Goal: Information Seeking & Learning: Learn about a topic

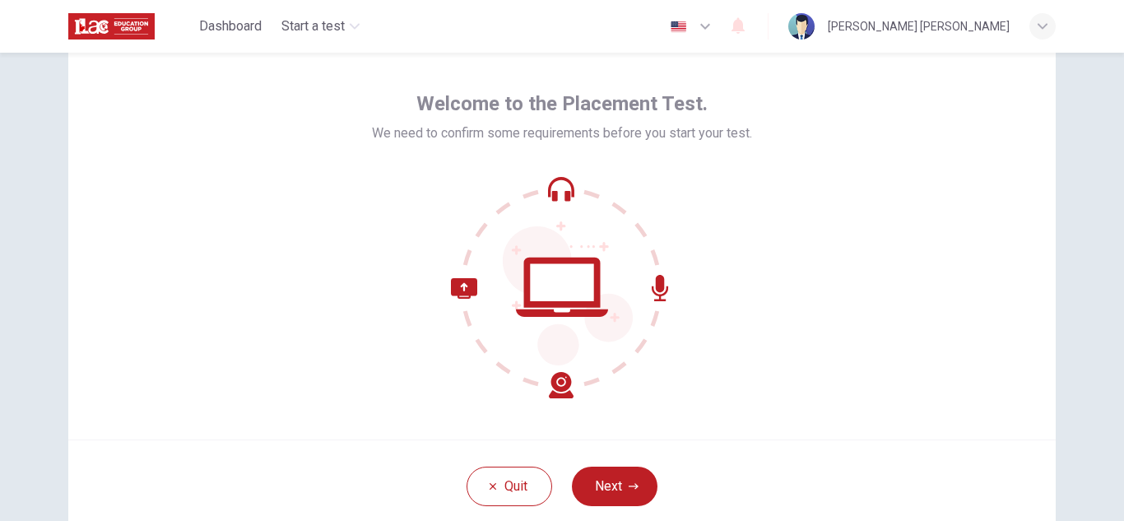
scroll to position [63, 0]
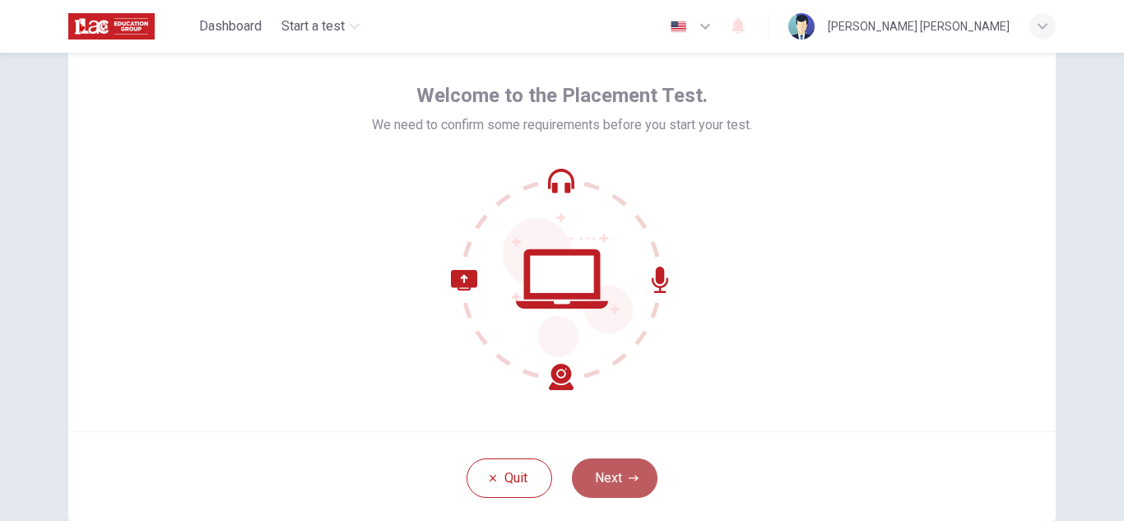
click at [610, 488] on button "Next" at bounding box center [615, 477] width 86 height 39
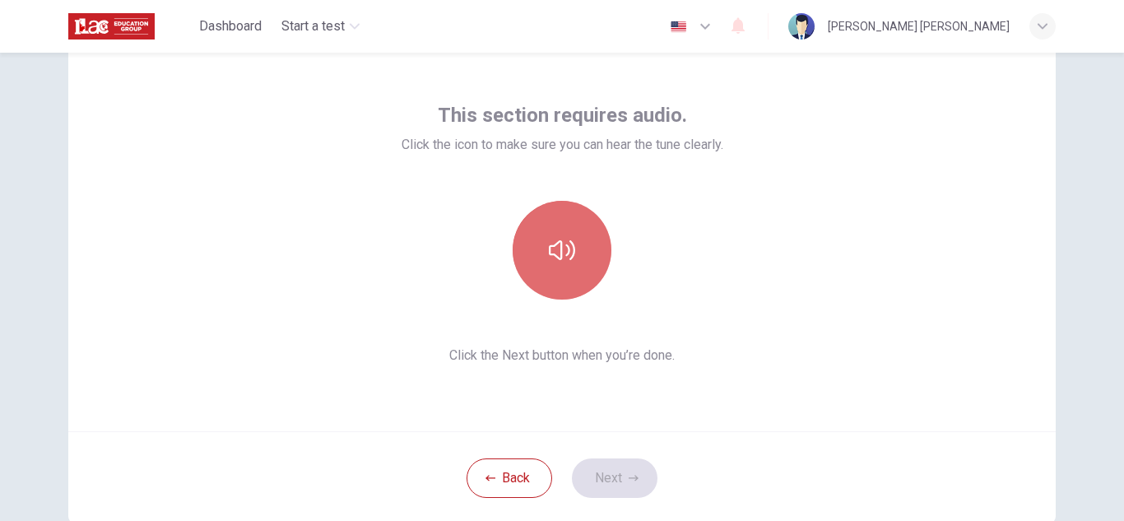
click at [575, 232] on button "button" at bounding box center [562, 250] width 99 height 99
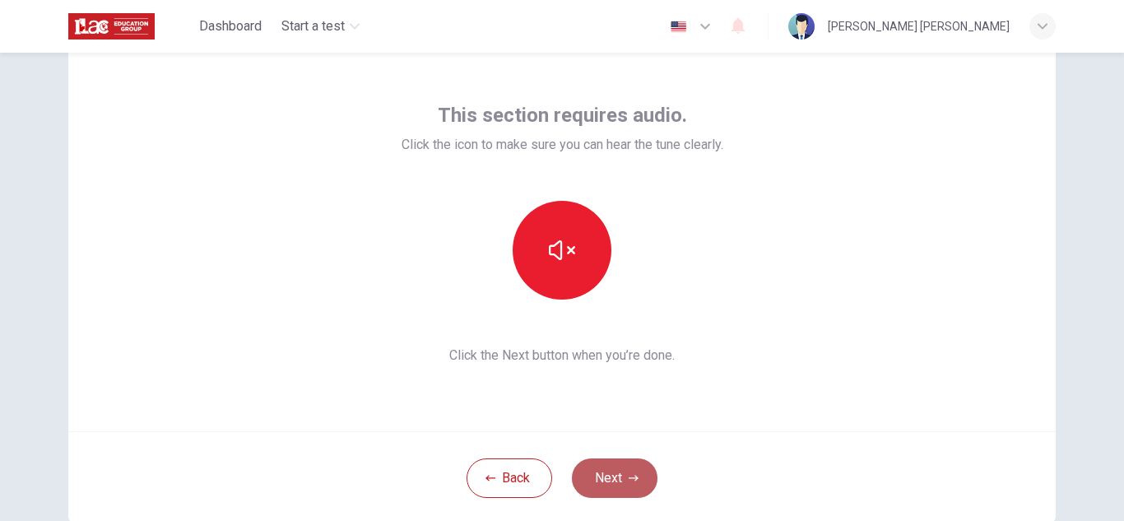
click at [638, 483] on button "Next" at bounding box center [615, 477] width 86 height 39
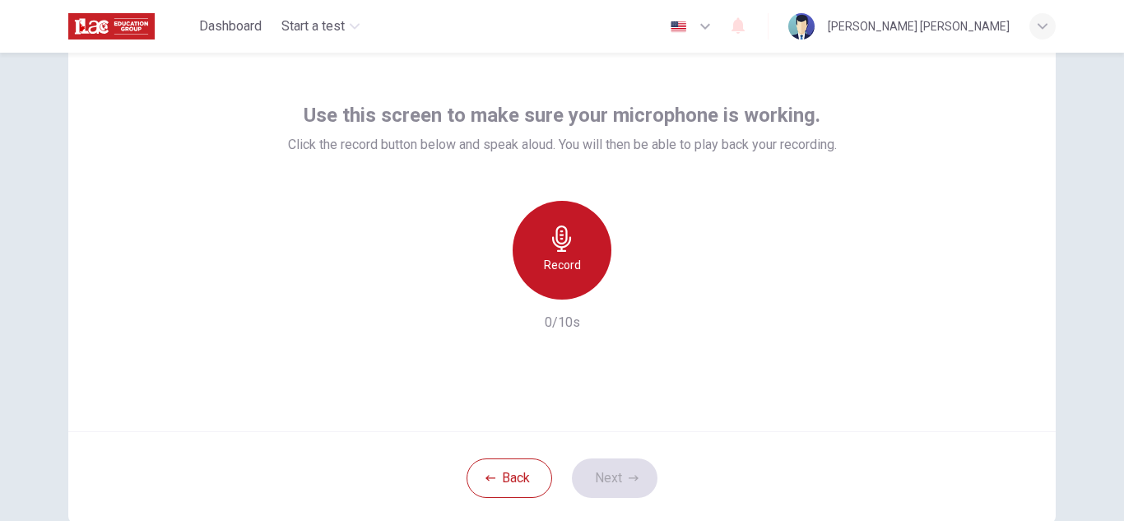
click at [566, 231] on icon "button" at bounding box center [562, 238] width 26 height 26
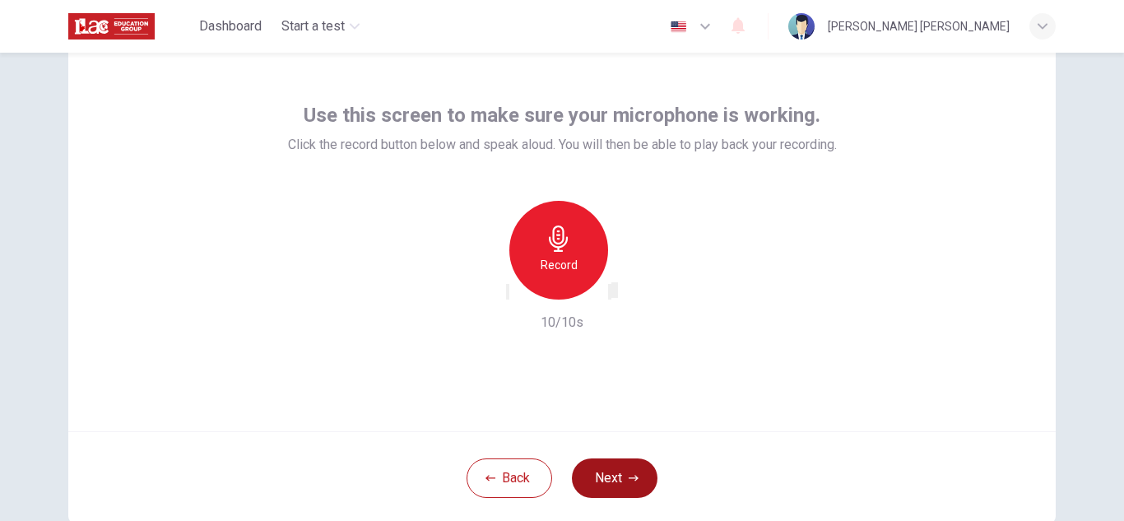
click at [620, 466] on button "Next" at bounding box center [615, 477] width 86 height 39
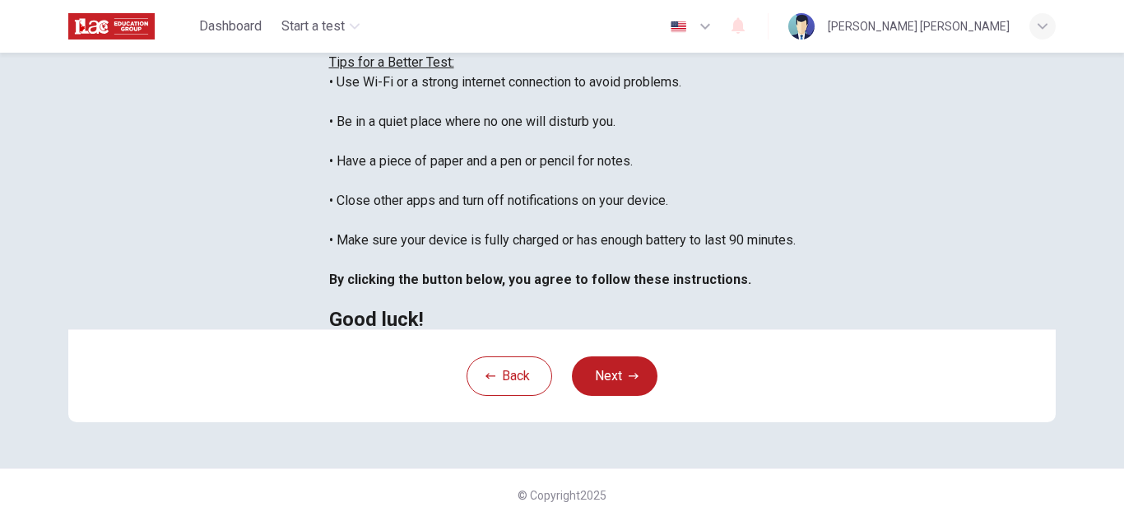
scroll to position [290, 0]
click at [617, 396] on button "Next" at bounding box center [615, 375] width 86 height 39
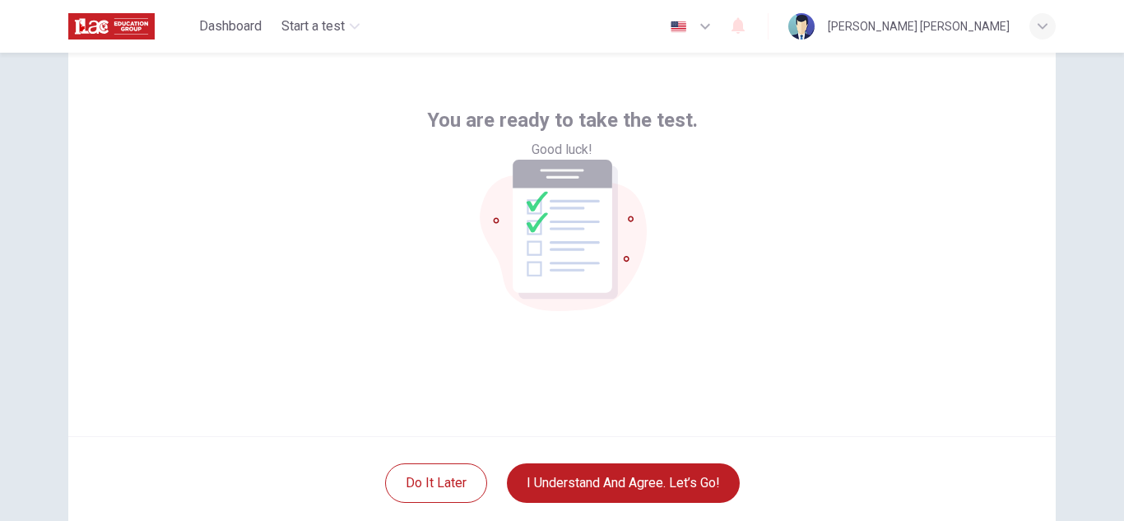
scroll to position [74, 0]
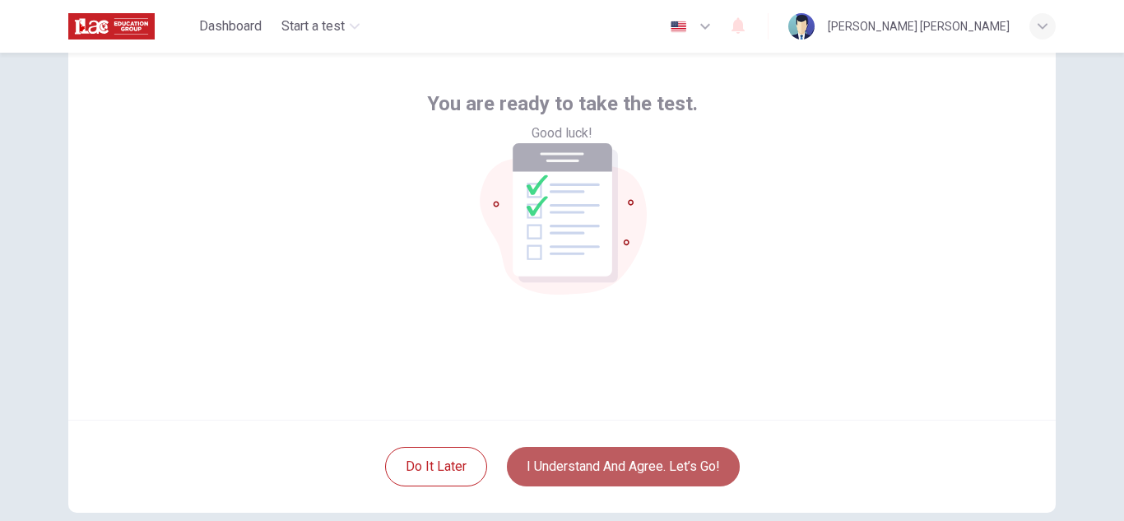
click at [625, 466] on button "I understand and agree. Let’s go!" at bounding box center [623, 466] width 233 height 39
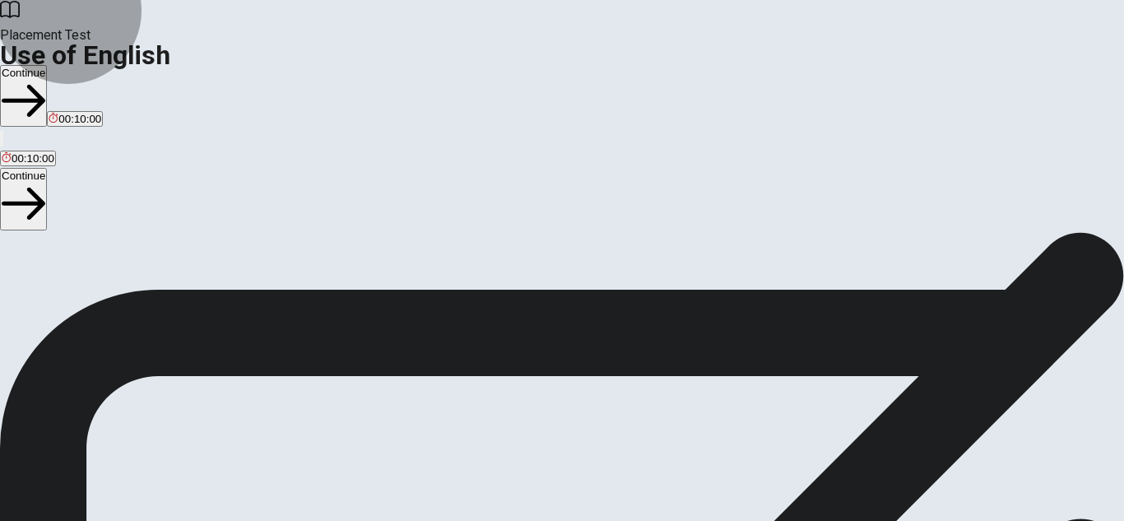
click at [47, 65] on button "Continue" at bounding box center [23, 96] width 47 height 62
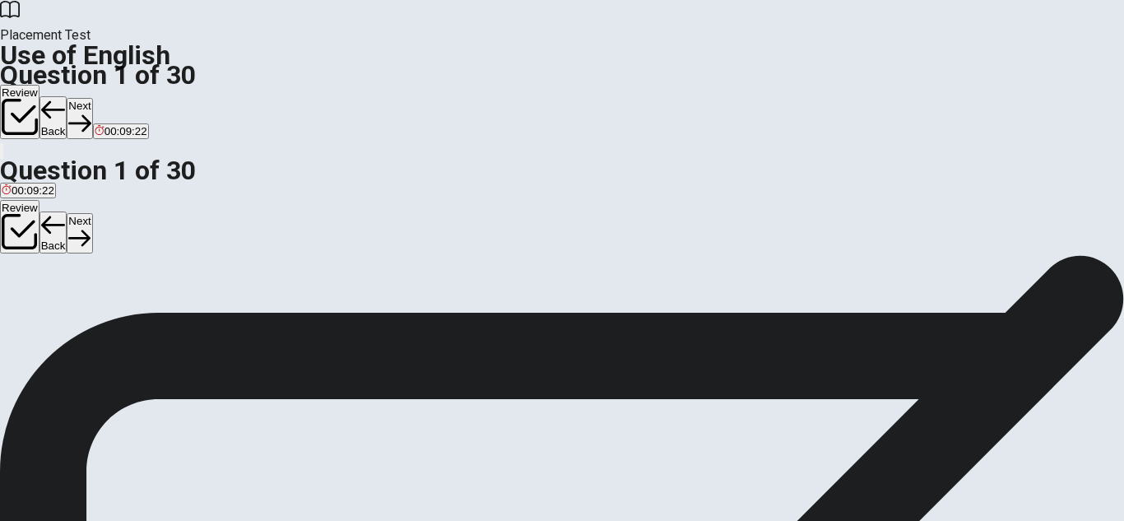
scroll to position [7, 0]
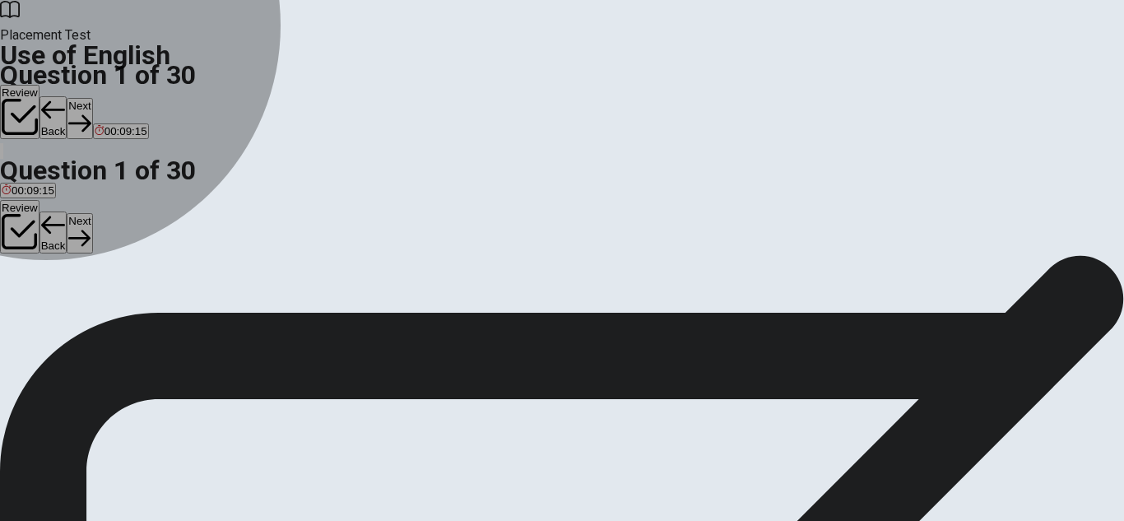
click at [71, 314] on span "is" at bounding box center [67, 308] width 8 height 12
click at [59, 314] on span "does" at bounding box center [47, 308] width 24 height 12
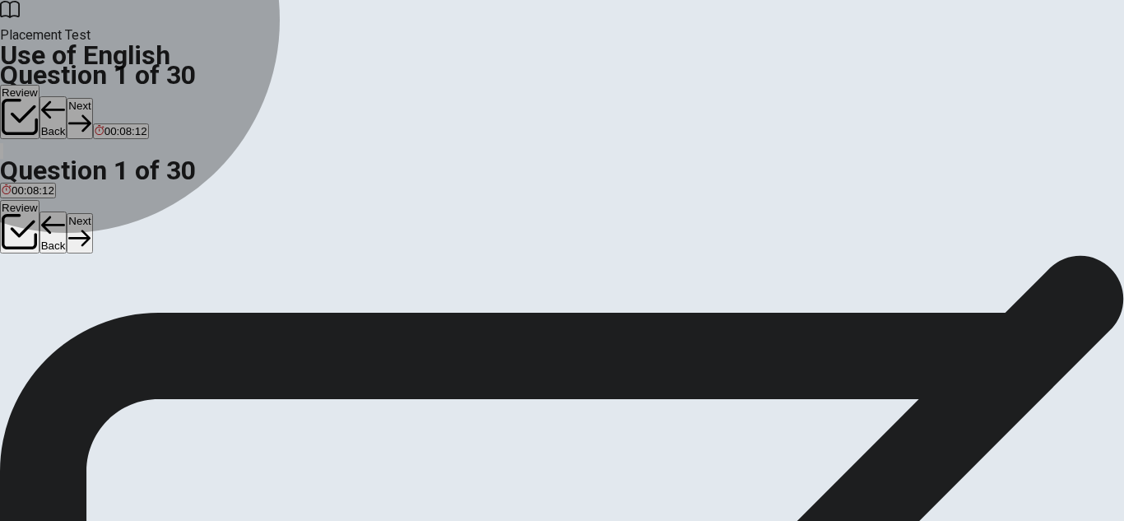
click at [18, 288] on button "A did" at bounding box center [9, 302] width 18 height 28
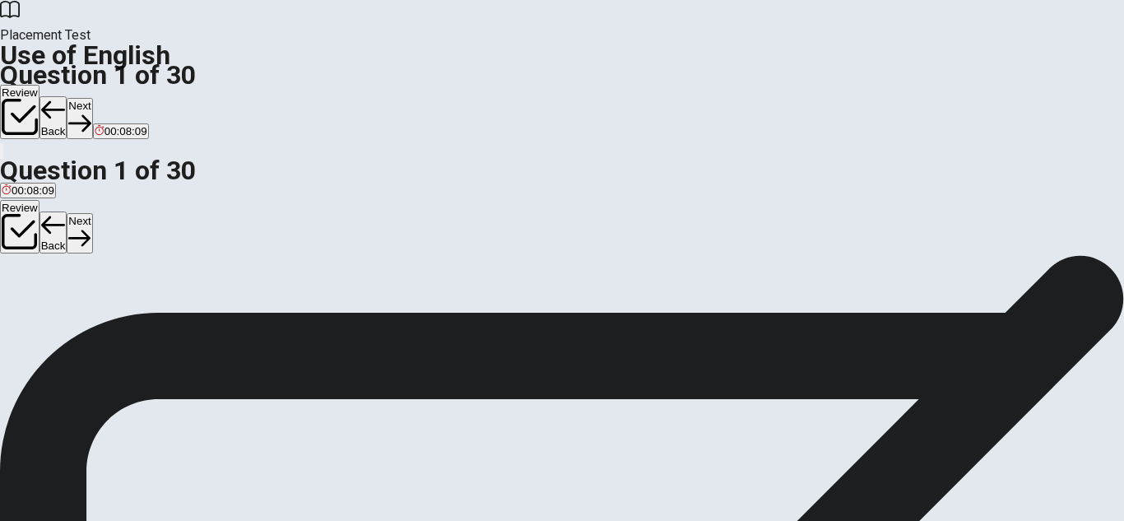
click at [916, 267] on div "Question 1 I ____ a lot of homework last night. A did B do C does D is" at bounding box center [562, 282] width 1124 height 69
click at [511, 290] on div "A did B do C does D is" at bounding box center [562, 303] width 1124 height 30
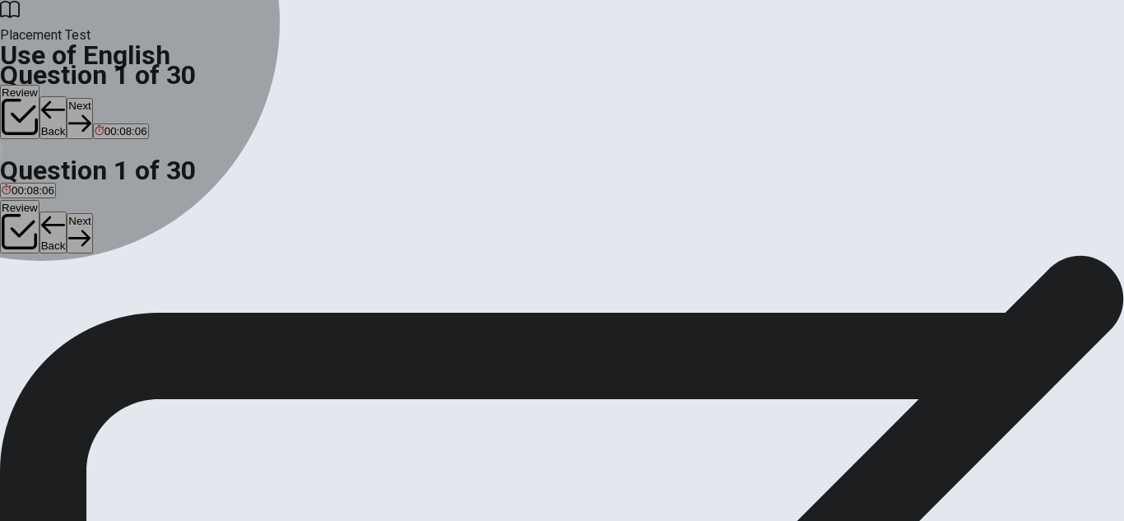
click at [32, 314] on span "do" at bounding box center [26, 308] width 12 height 12
click at [72, 316] on button "D is" at bounding box center [67, 302] width 12 height 28
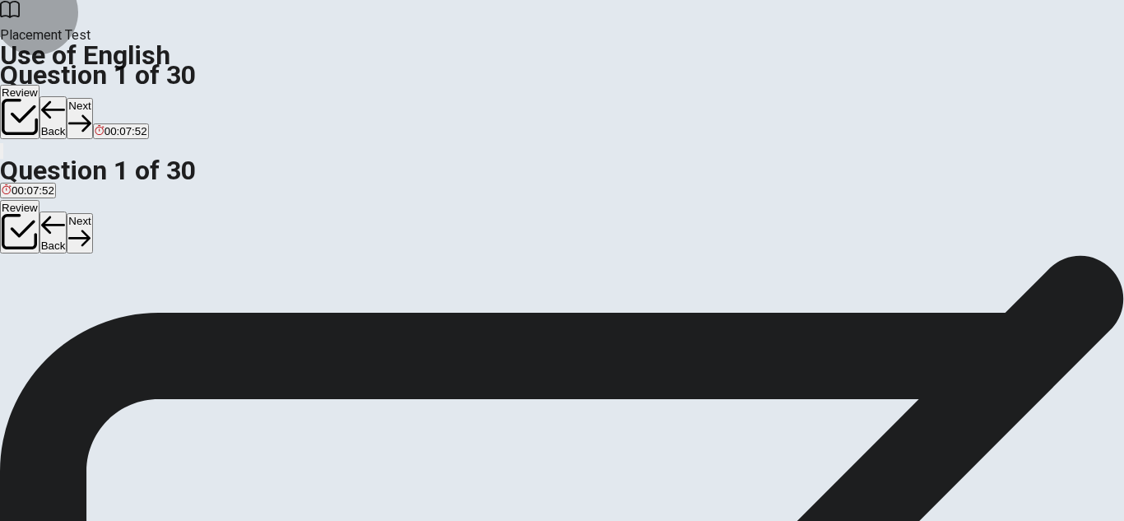
click at [92, 98] on button "Next" at bounding box center [80, 118] width 26 height 40
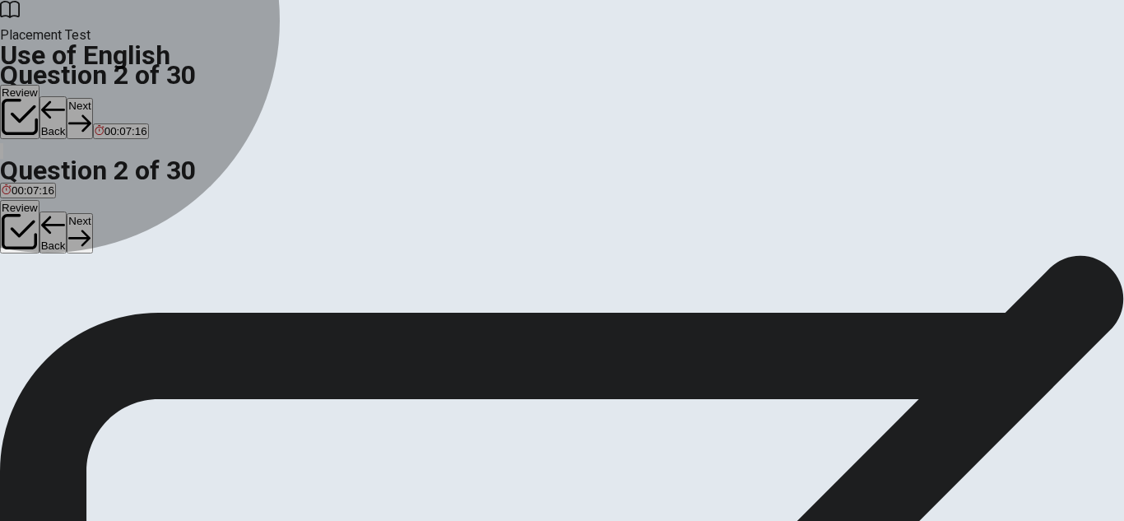
click at [91, 314] on span "write" at bounding box center [79, 308] width 23 height 12
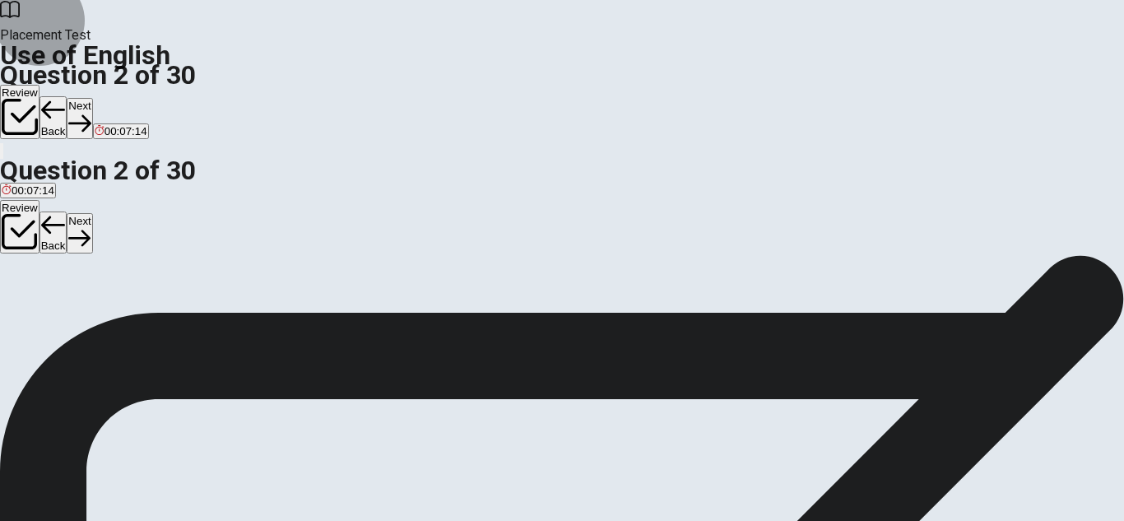
click at [92, 98] on button "Next" at bounding box center [80, 118] width 26 height 40
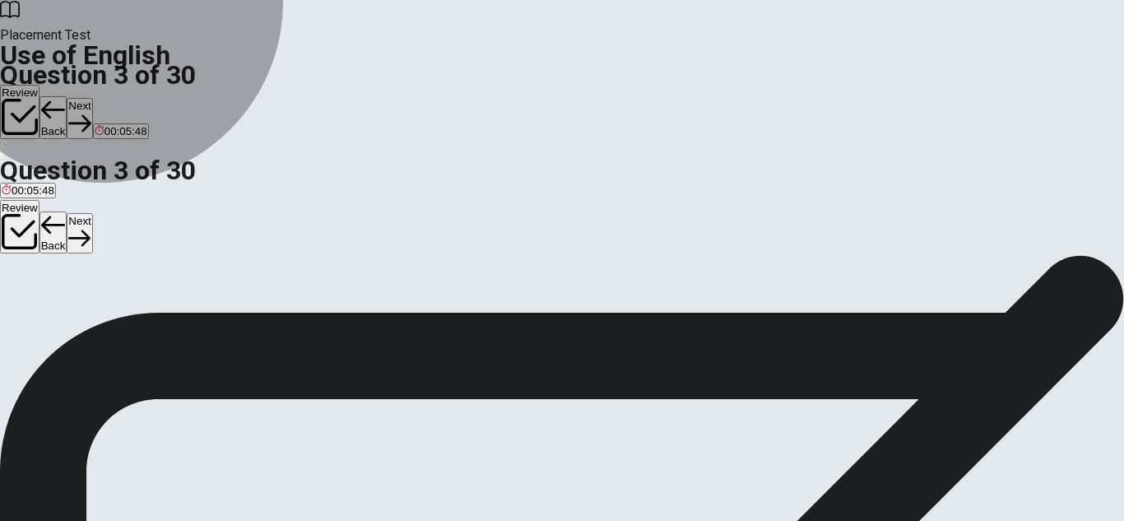
click at [39, 296] on button "B has" at bounding box center [28, 302] width 21 height 28
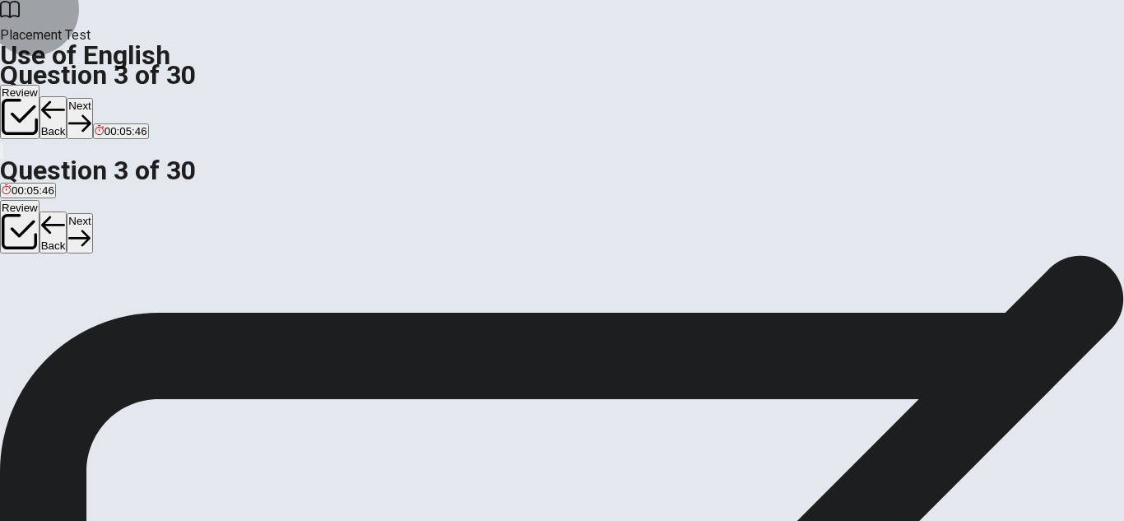
click at [92, 98] on button "Next" at bounding box center [80, 118] width 26 height 40
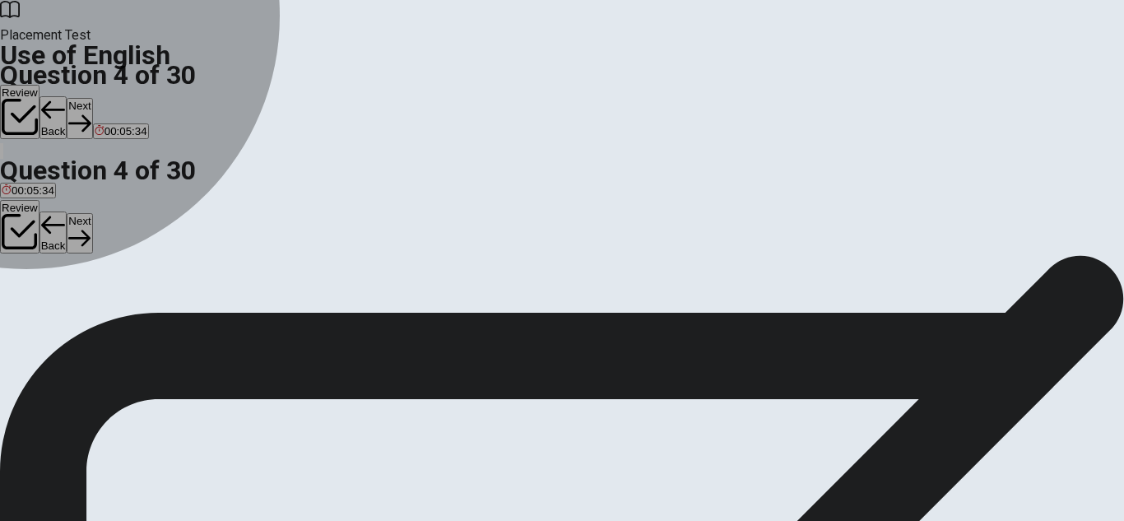
click at [86, 302] on div "B" at bounding box center [67, 296] width 35 height 12
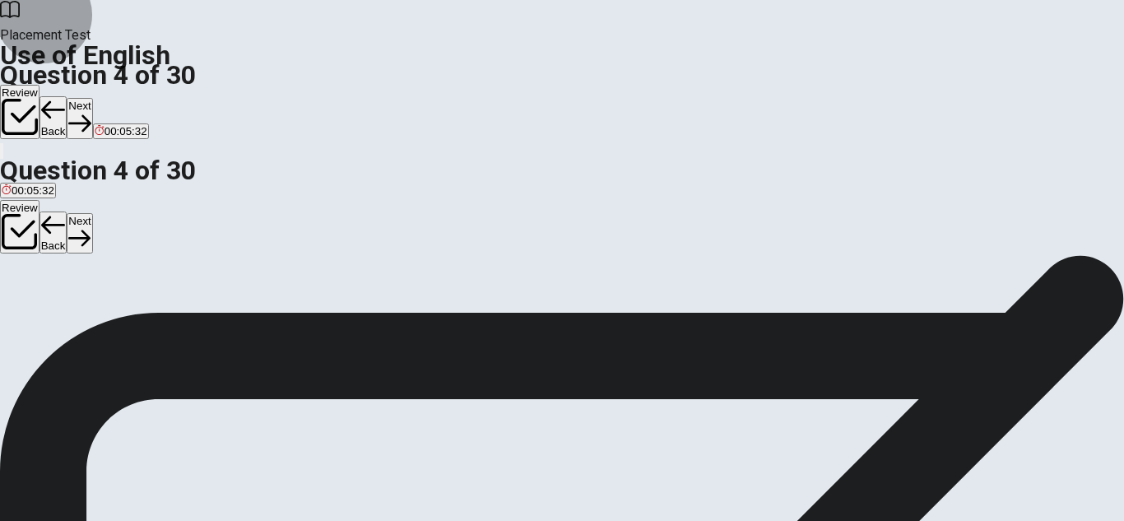
click at [92, 98] on button "Next" at bounding box center [80, 118] width 26 height 40
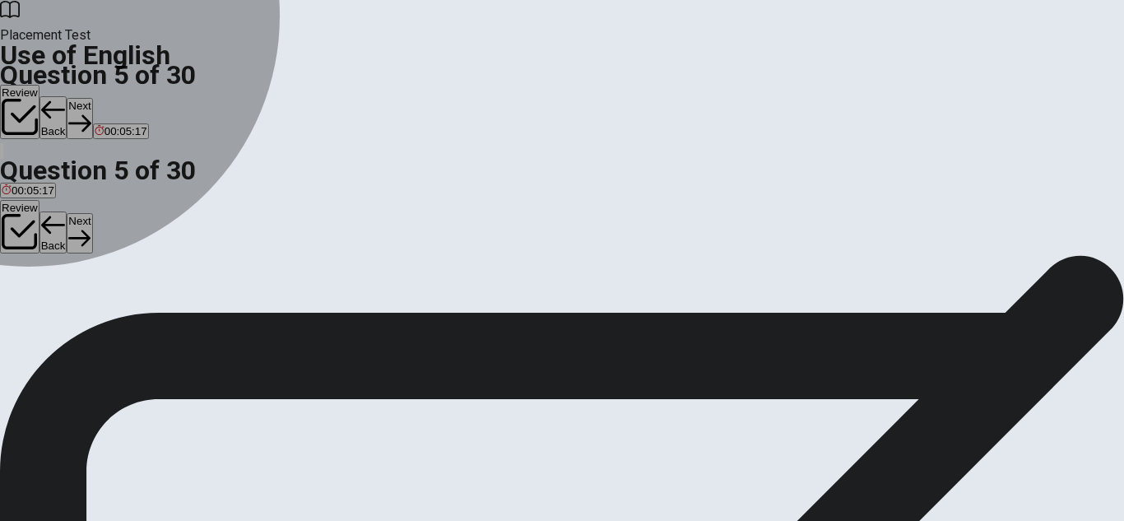
click at [98, 302] on div "C" at bounding box center [84, 296] width 27 height 12
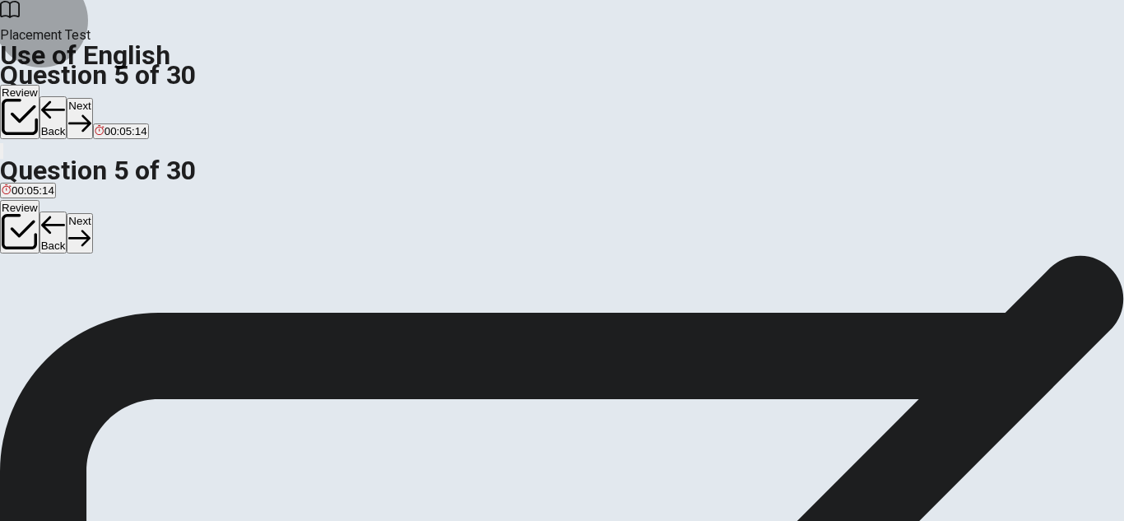
click at [92, 98] on button "Next" at bounding box center [80, 118] width 26 height 40
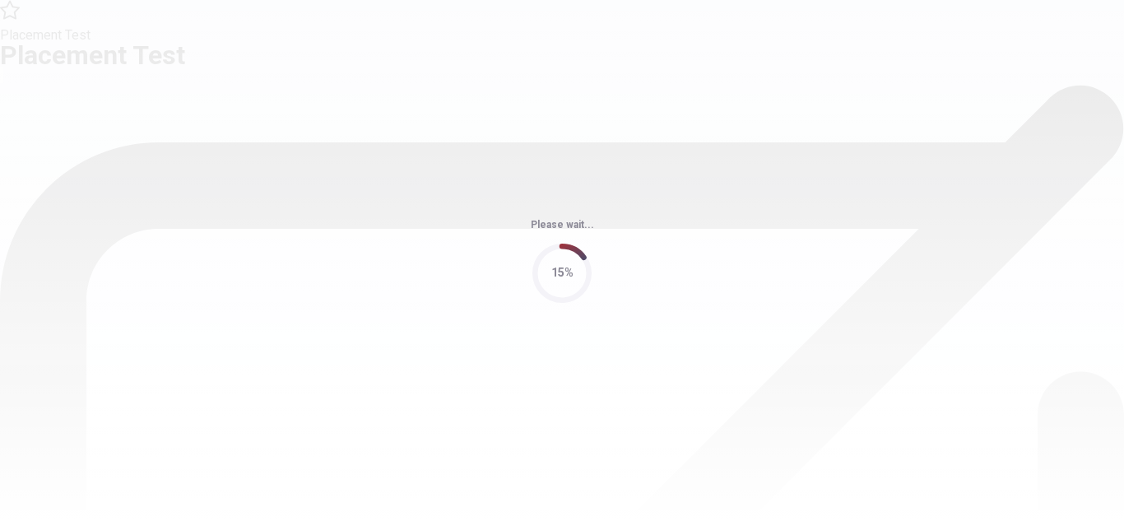
scroll to position [0, 0]
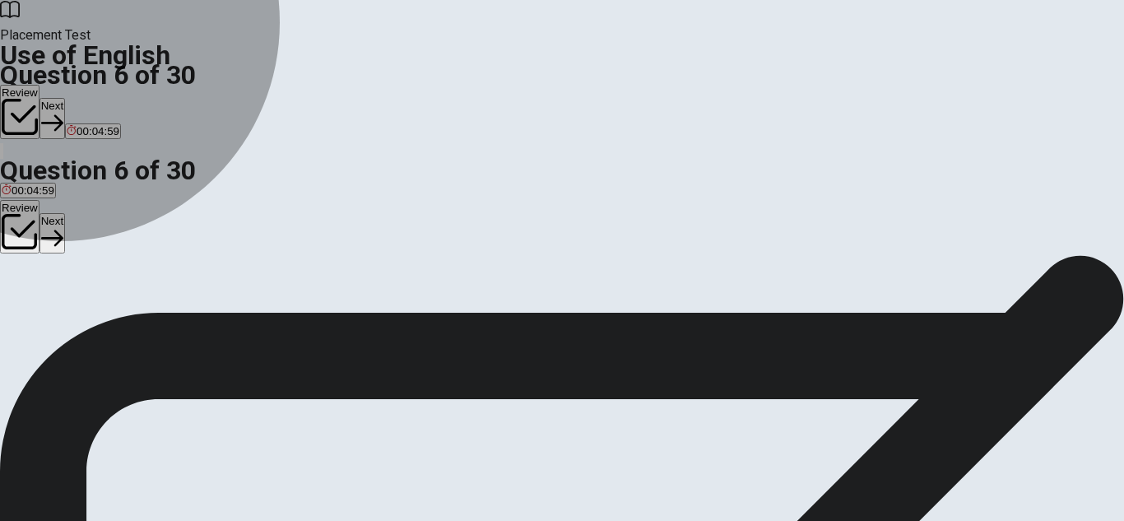
click at [127, 321] on span "happy" at bounding box center [112, 315] width 30 height 12
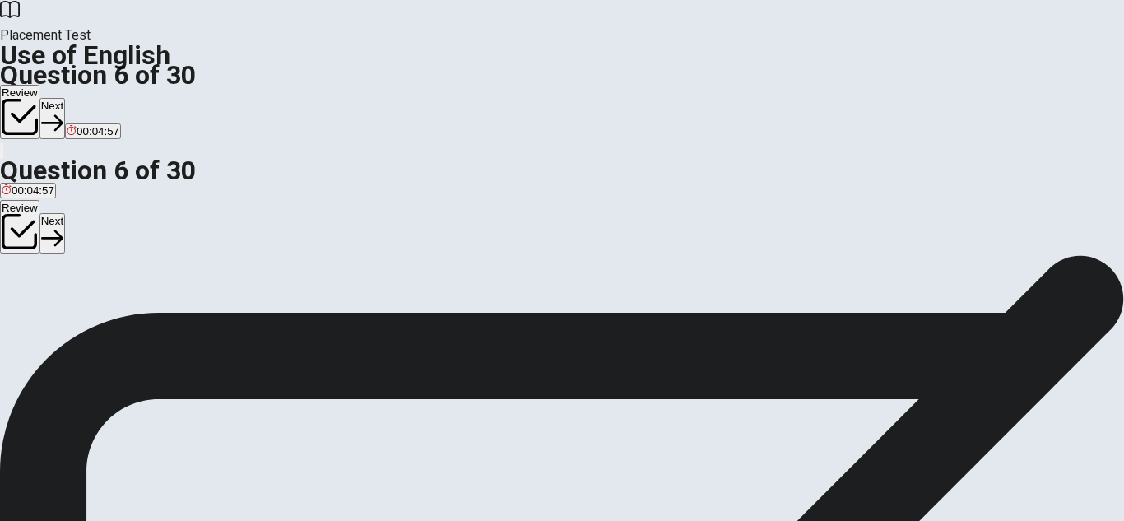
click at [65, 98] on button "Next" at bounding box center [52, 118] width 26 height 40
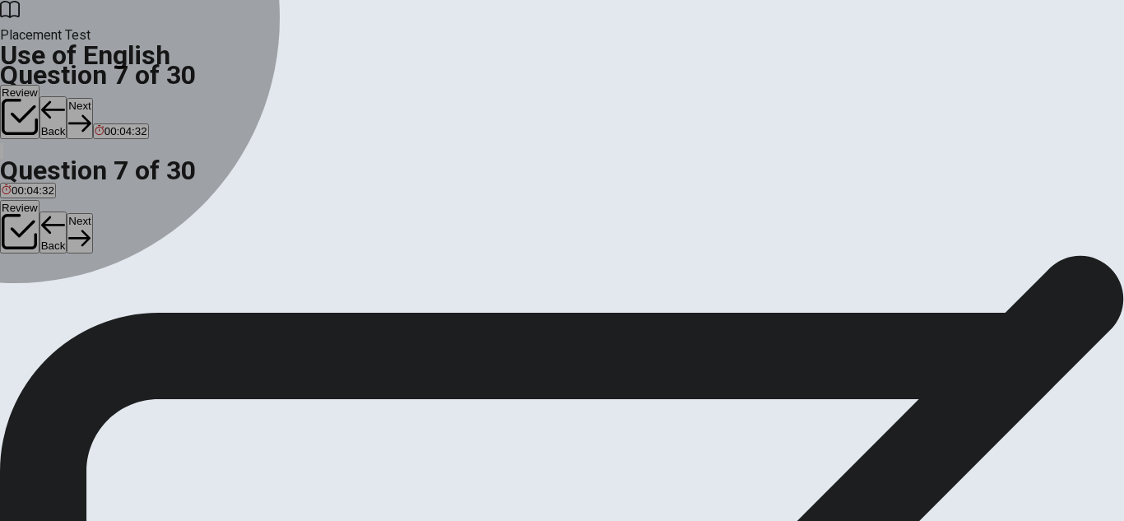
click at [85, 309] on div "B" at bounding box center [57, 302] width 53 height 12
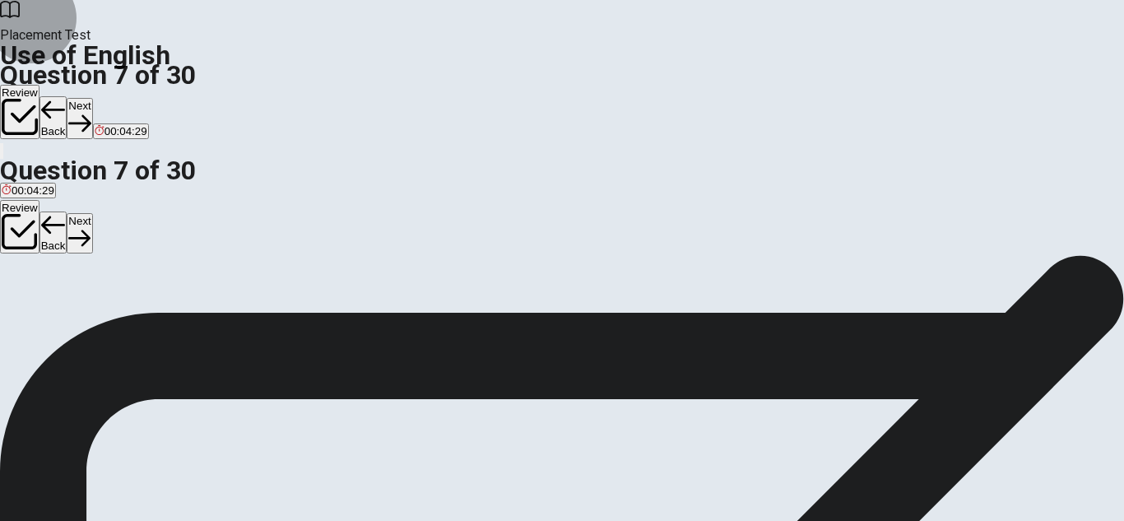
click at [92, 98] on button "Next" at bounding box center [80, 118] width 26 height 40
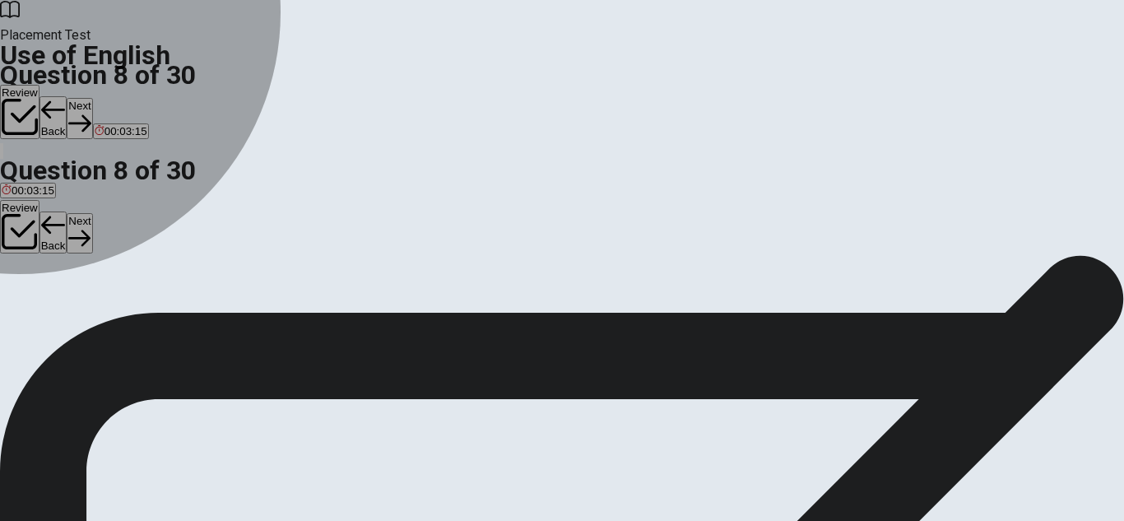
click at [80, 309] on div "D" at bounding box center [72, 302] width 15 height 12
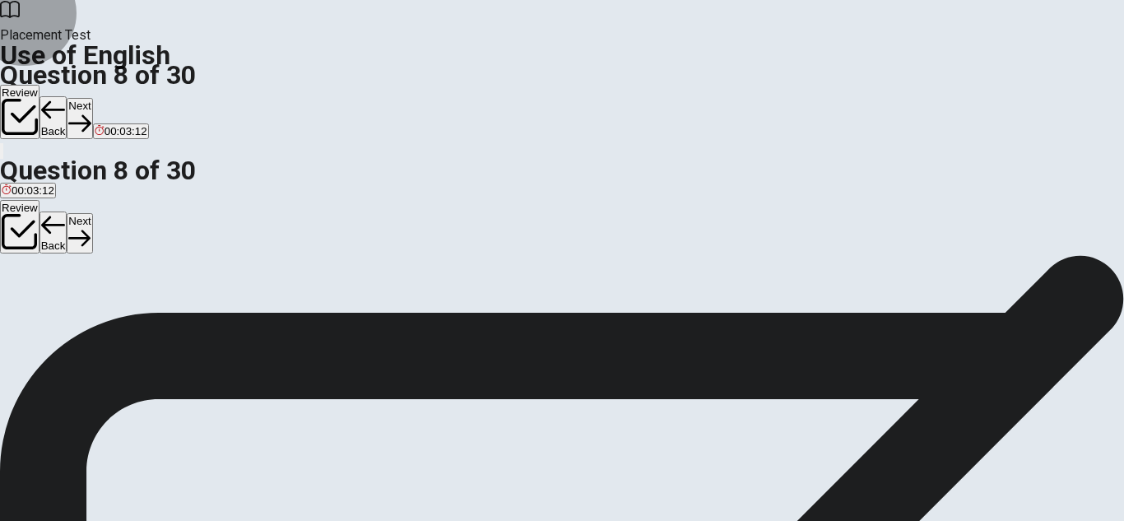
click at [92, 98] on button "Next" at bounding box center [80, 118] width 26 height 40
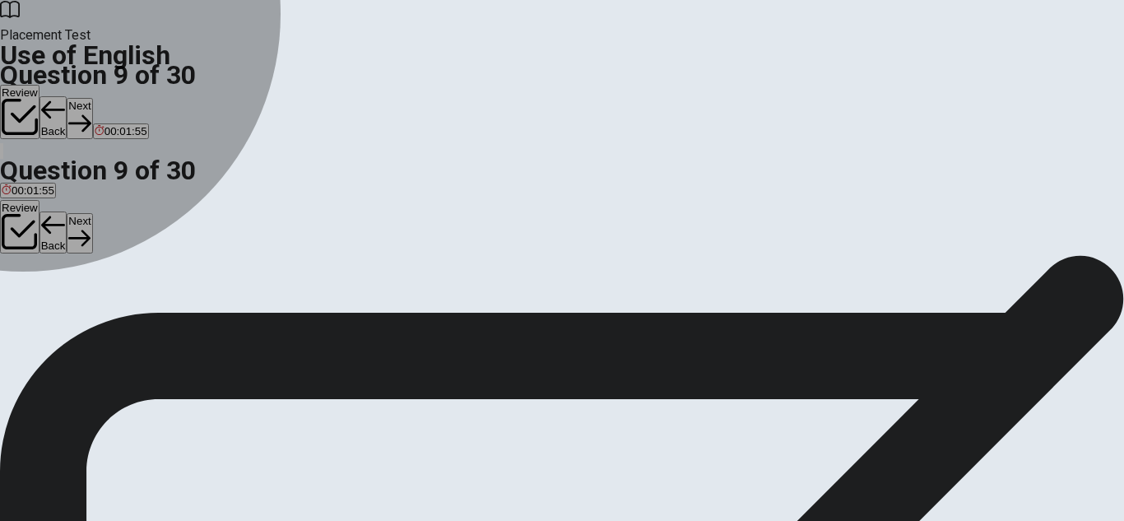
click at [58, 309] on div "B" at bounding box center [49, 302] width 17 height 12
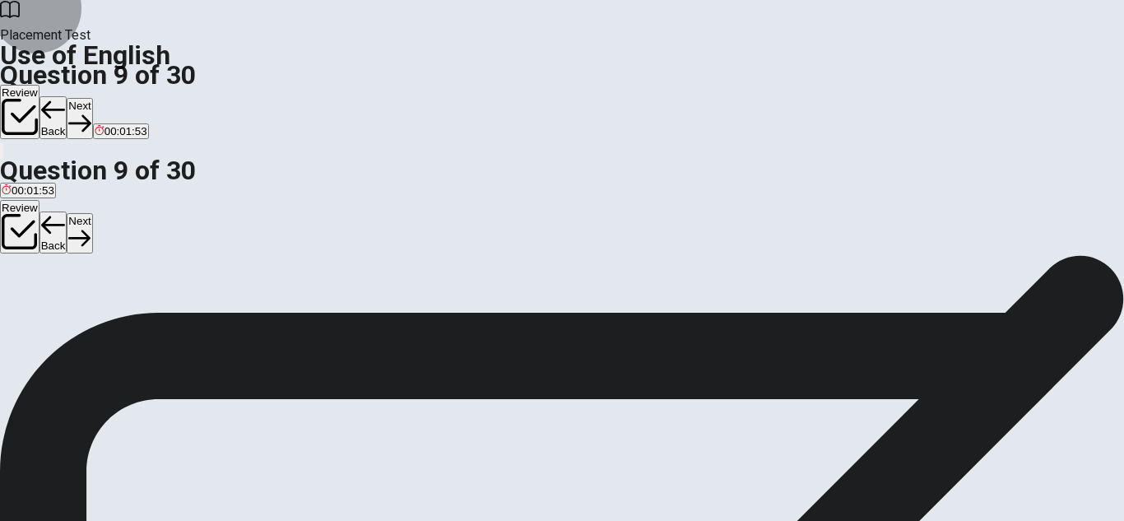
click at [92, 98] on button "Next" at bounding box center [80, 118] width 26 height 40
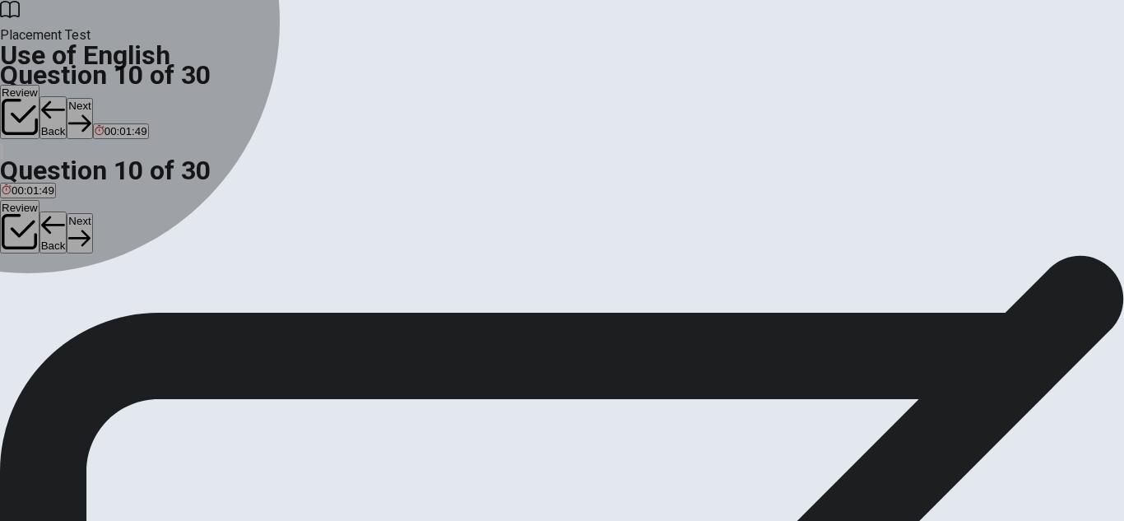
click at [19, 296] on div "A" at bounding box center [10, 302] width 17 height 12
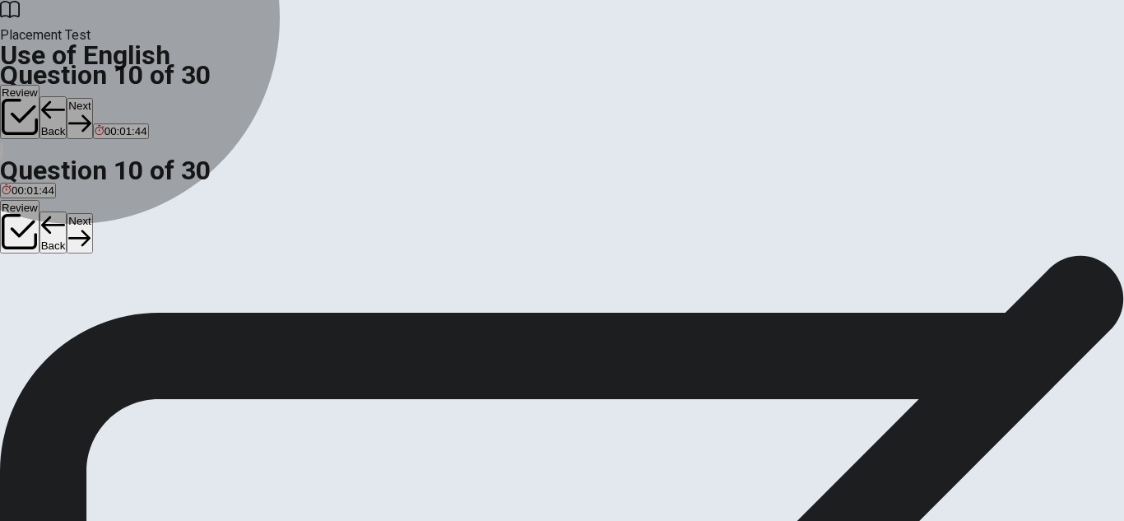
click at [84, 321] on span "Will do" at bounding box center [67, 315] width 33 height 12
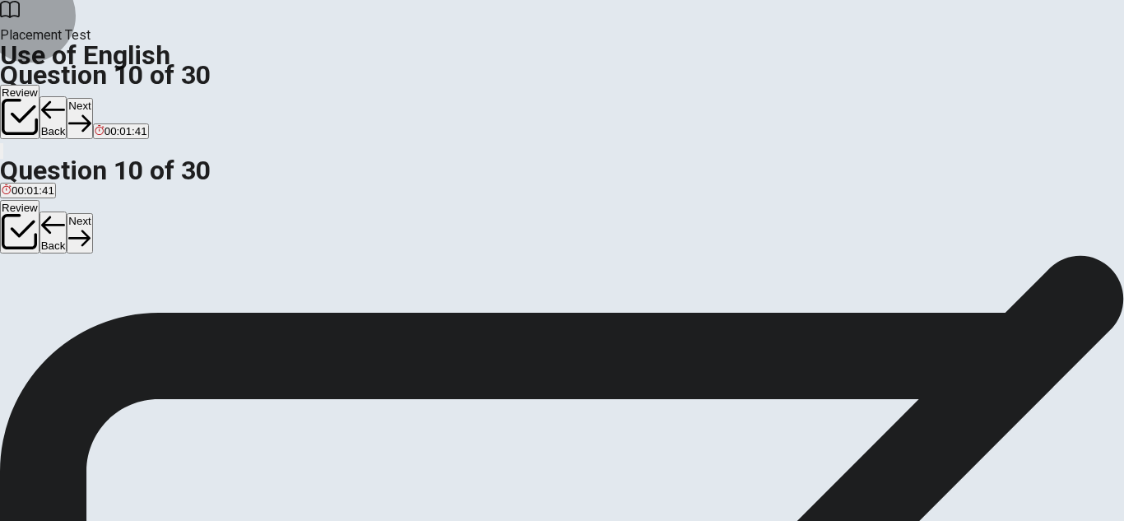
click at [92, 98] on button "Next" at bounding box center [80, 118] width 26 height 40
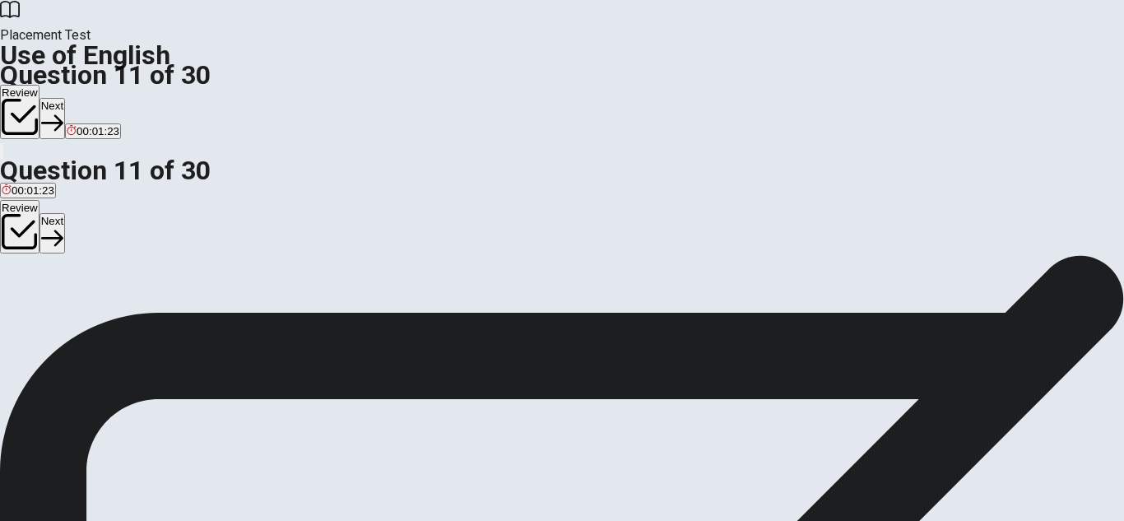
click at [43, 309] on span "clean up" at bounding box center [22, 315] width 41 height 12
click at [65, 98] on button "Next" at bounding box center [52, 118] width 26 height 40
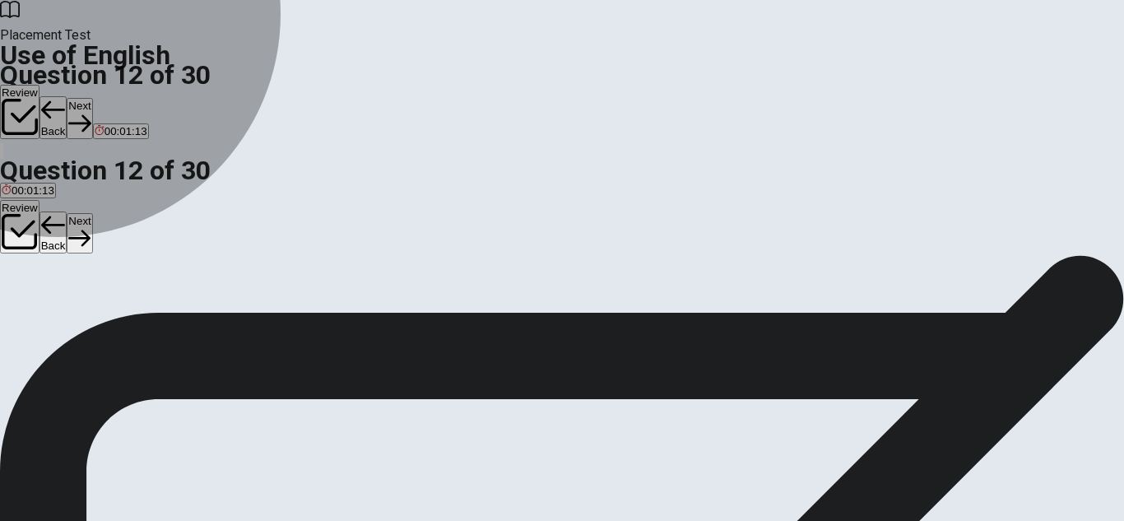
click at [42, 314] on button "B go" at bounding box center [34, 309] width 16 height 28
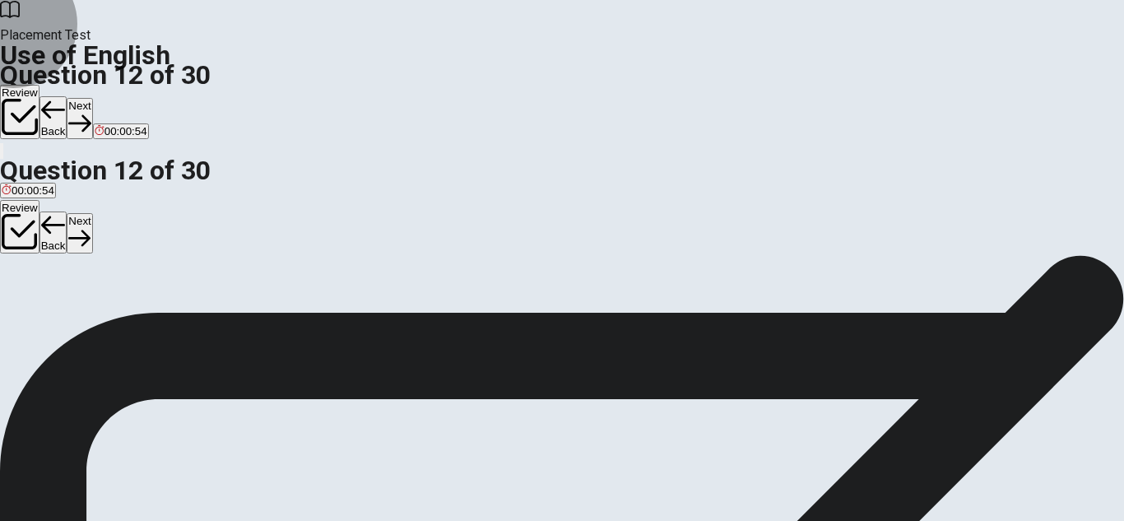
click at [92, 98] on button "Next" at bounding box center [80, 118] width 26 height 40
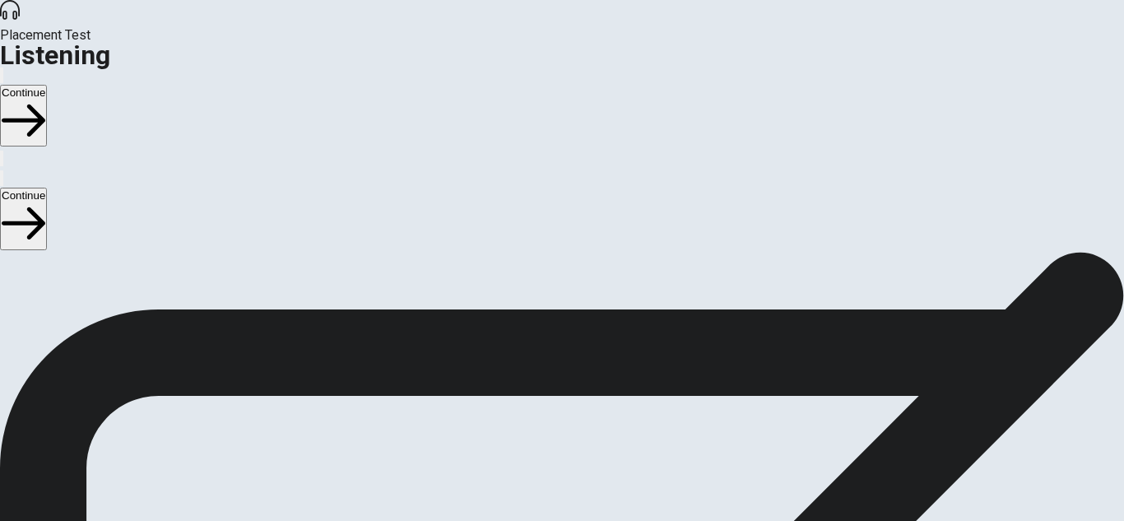
click at [47, 85] on button "Continue" at bounding box center [23, 116] width 47 height 62
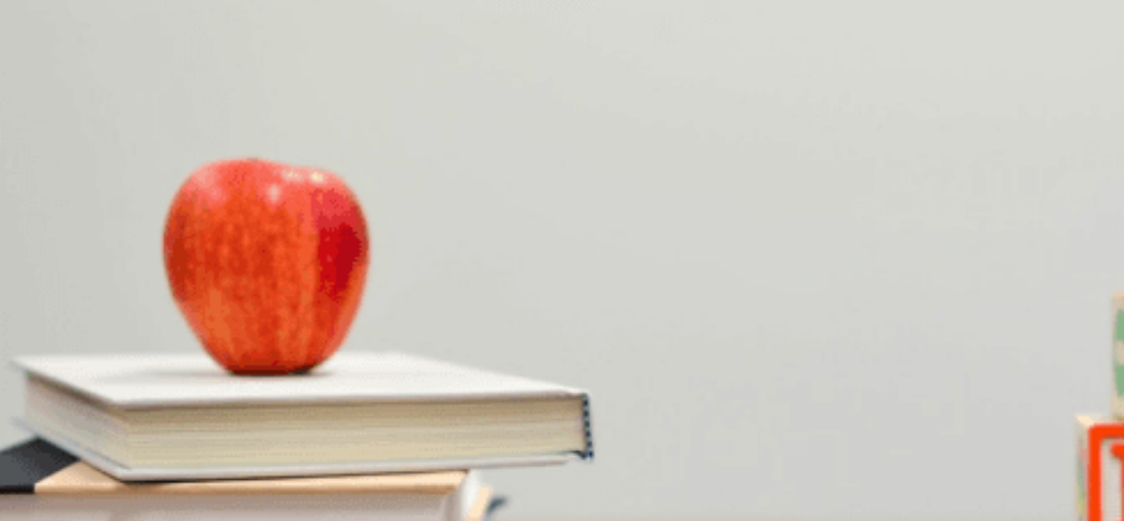
drag, startPoint x: 1042, startPoint y: 193, endPoint x: 1045, endPoint y: 230, distance: 36.3
click at [1045, 271] on div "Question 1 How many nights is the man staying? A Three nights B Four nights C O…" at bounding box center [562, 444] width 1124 height 346
drag, startPoint x: 1042, startPoint y: 230, endPoint x: 1045, endPoint y: 258, distance: 29.0
click at [1045, 271] on div "Question 1 How many nights is the man staying? A Three nights B Four nights C O…" at bounding box center [562, 444] width 1124 height 346
drag, startPoint x: 1042, startPoint y: 174, endPoint x: 1040, endPoint y: 214, distance: 40.4
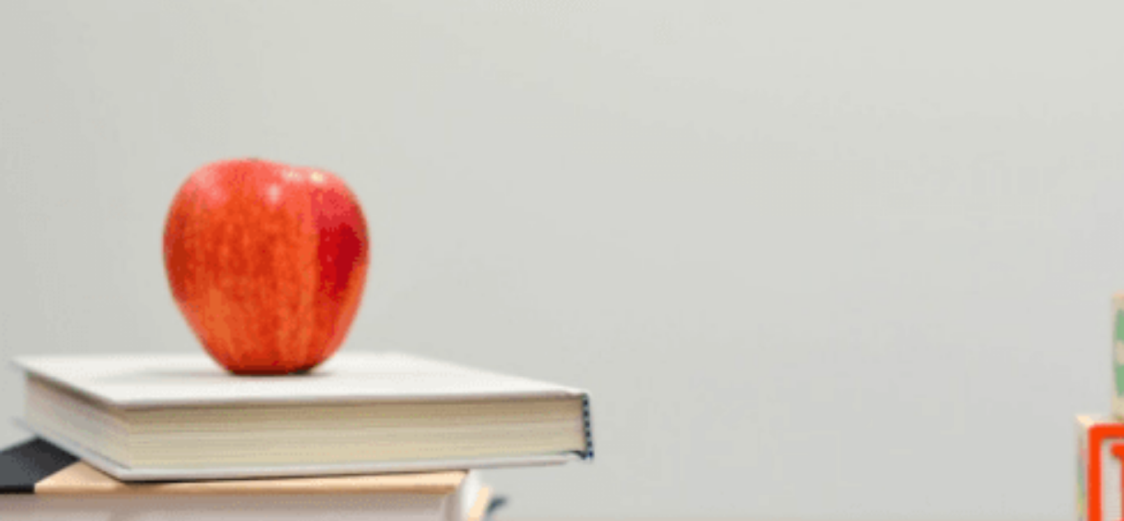
click at [1040, 271] on div "Question 1 How many nights is the man staying? A Three nights B Four nights C O…" at bounding box center [562, 305] width 1124 height 69
click at [64, 311] on button "A Three nights" at bounding box center [32, 325] width 64 height 28
click at [109, 394] on span "A key" at bounding box center [95, 400] width 27 height 12
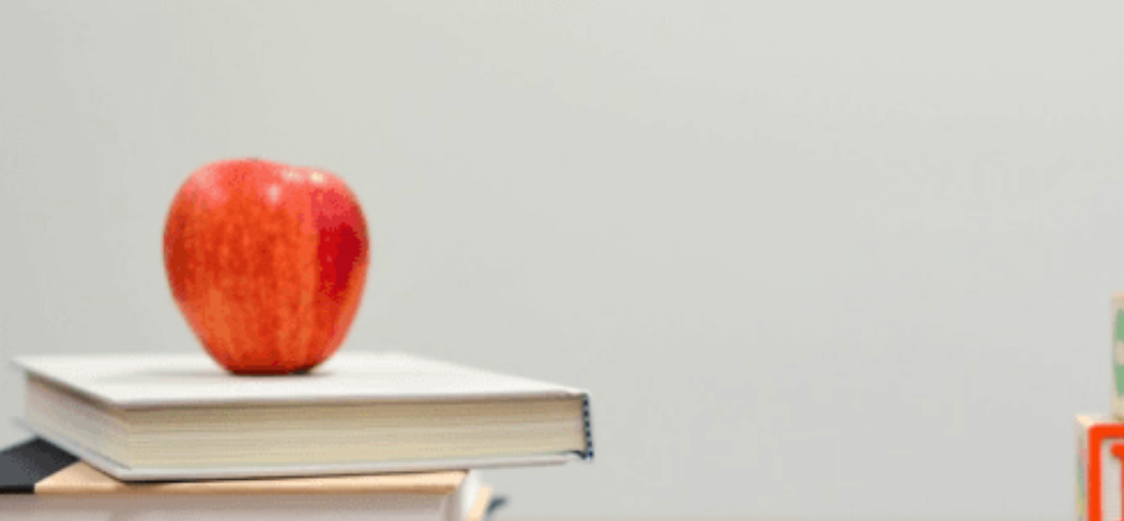
scroll to position [1278, 0]
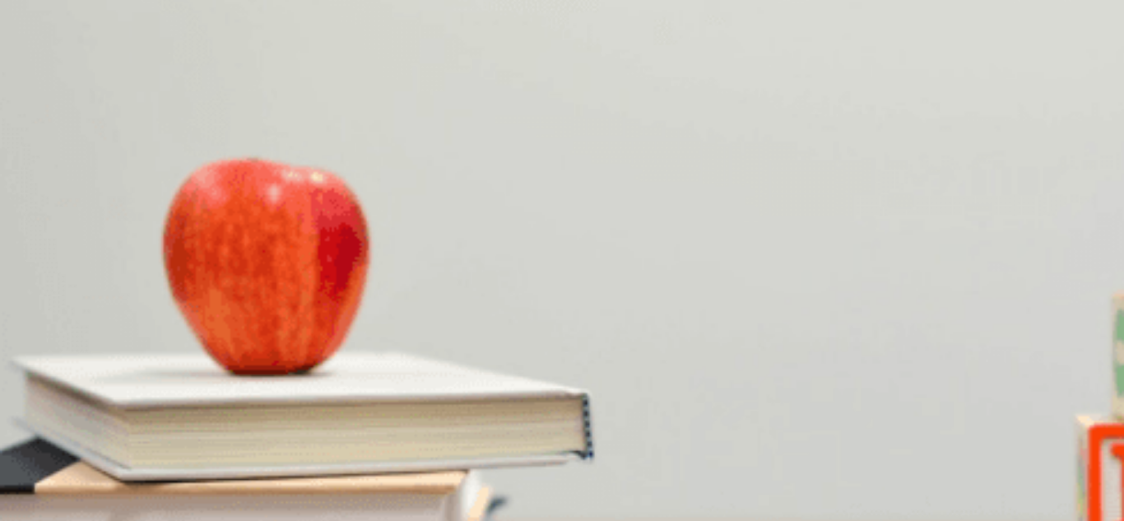
scroll to position [1501, 0]
type input "64"
click at [174, 423] on button "C At a hotel" at bounding box center [149, 437] width 49 height 28
type input "66"
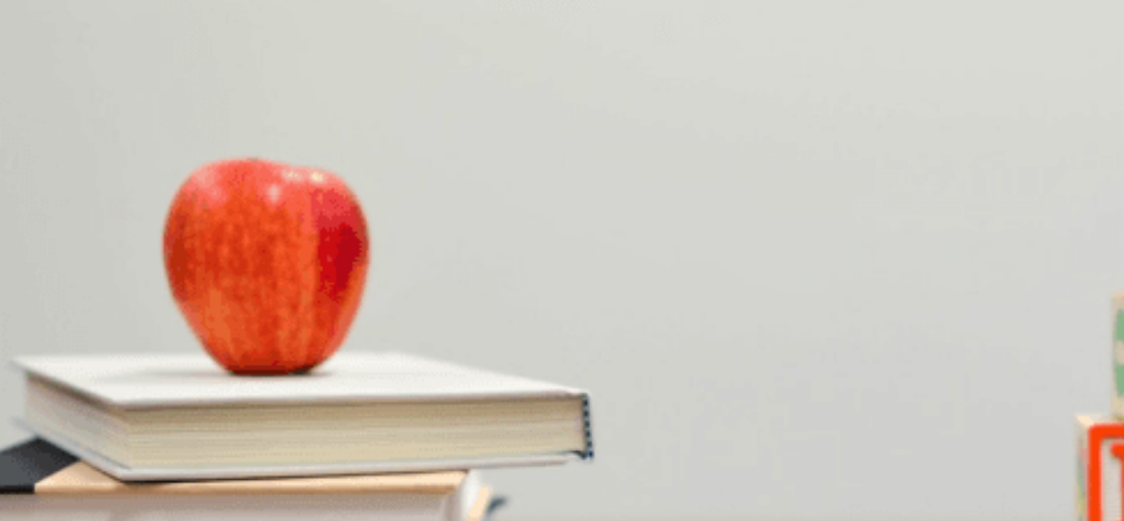
scroll to position [712, 0]
click at [165, 241] on span "See you [DATE]." at bounding box center [124, 247] width 81 height 12
type input "75"
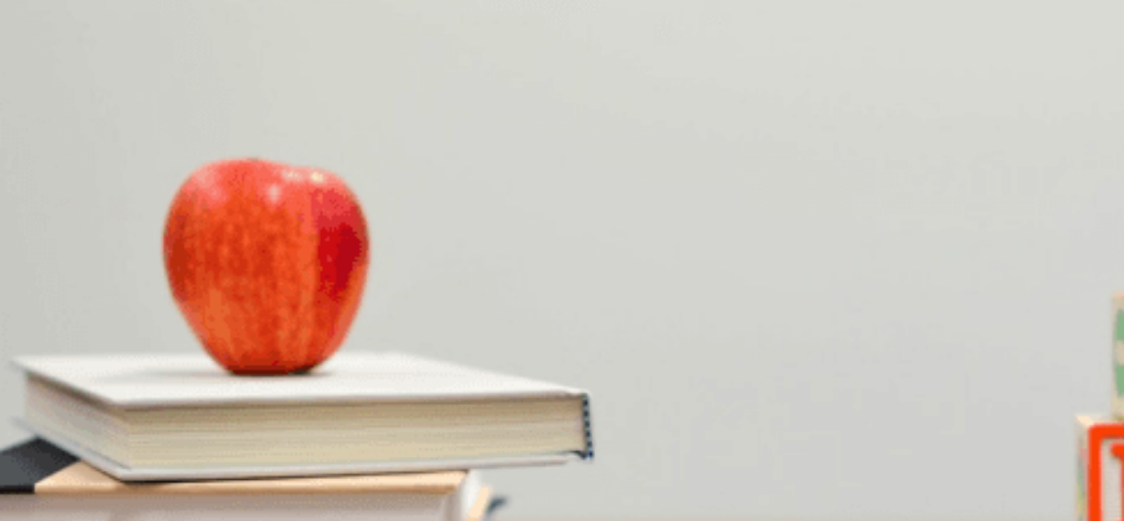
click at [47, 85] on button "Continue" at bounding box center [23, 116] width 47 height 62
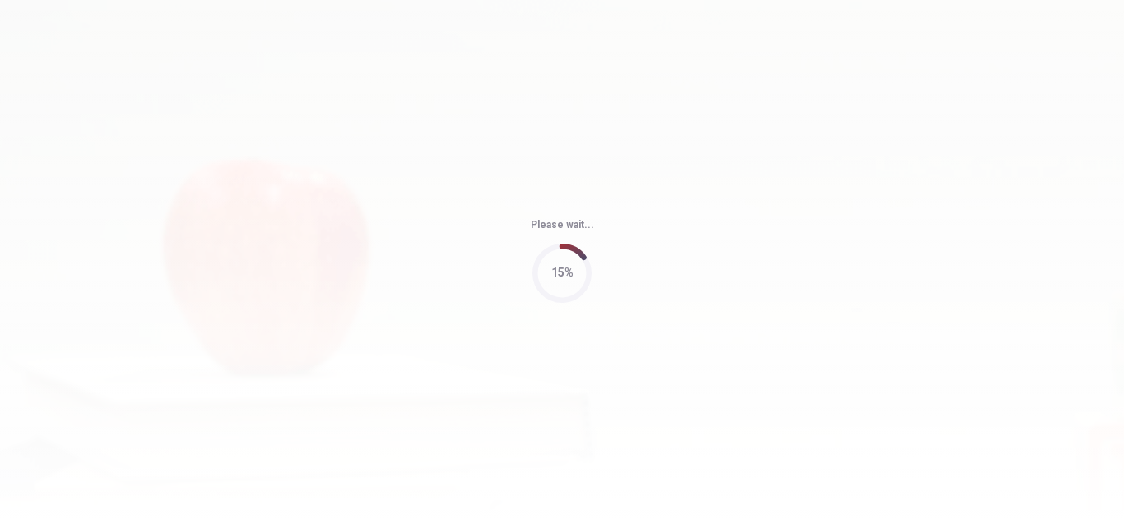
type input "82"
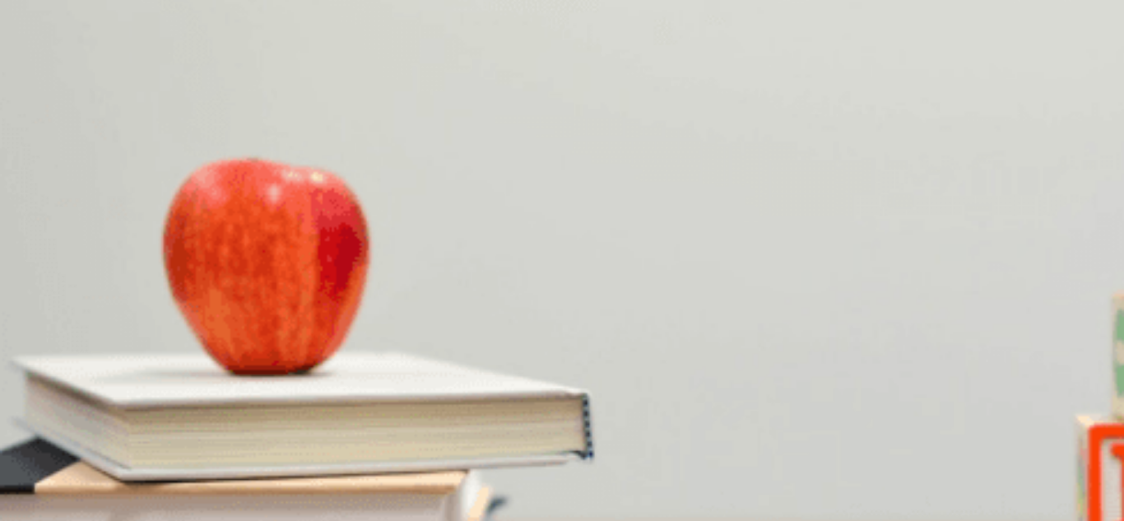
scroll to position [810, 0]
click at [59, 463] on span "The woman" at bounding box center [31, 469] width 58 height 12
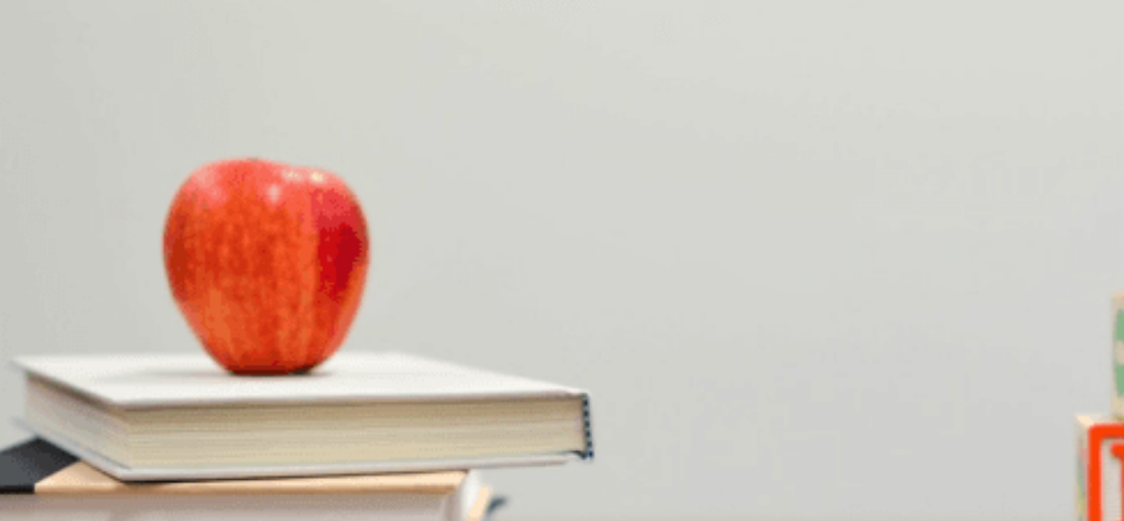
click at [76, 394] on span "Thankful" at bounding box center [55, 400] width 42 height 12
click at [96, 325] on span "Charged her phone" at bounding box center [49, 331] width 95 height 12
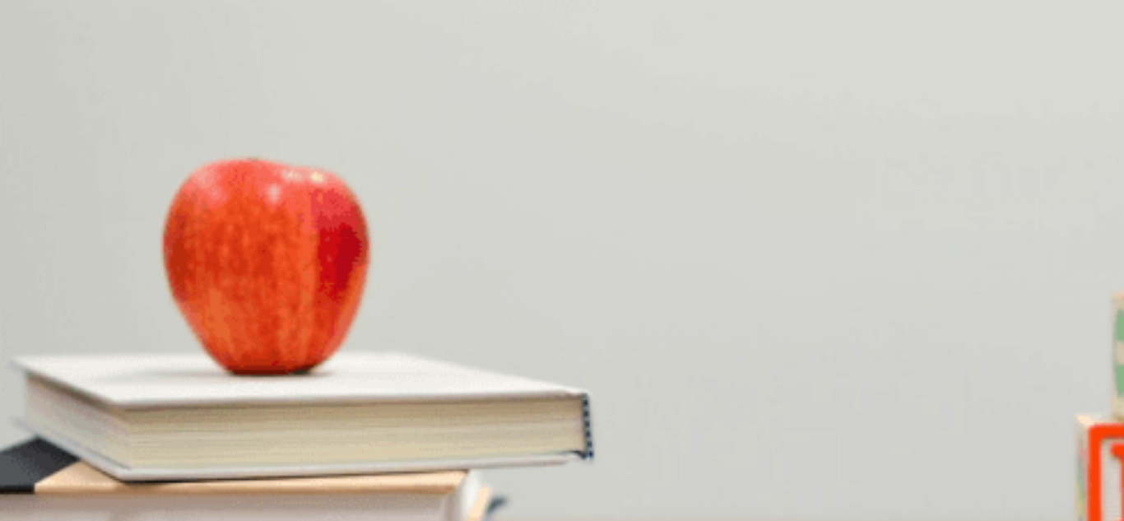
scroll to position [1534, 0]
click at [47, 85] on button "Continue" at bounding box center [23, 116] width 47 height 62
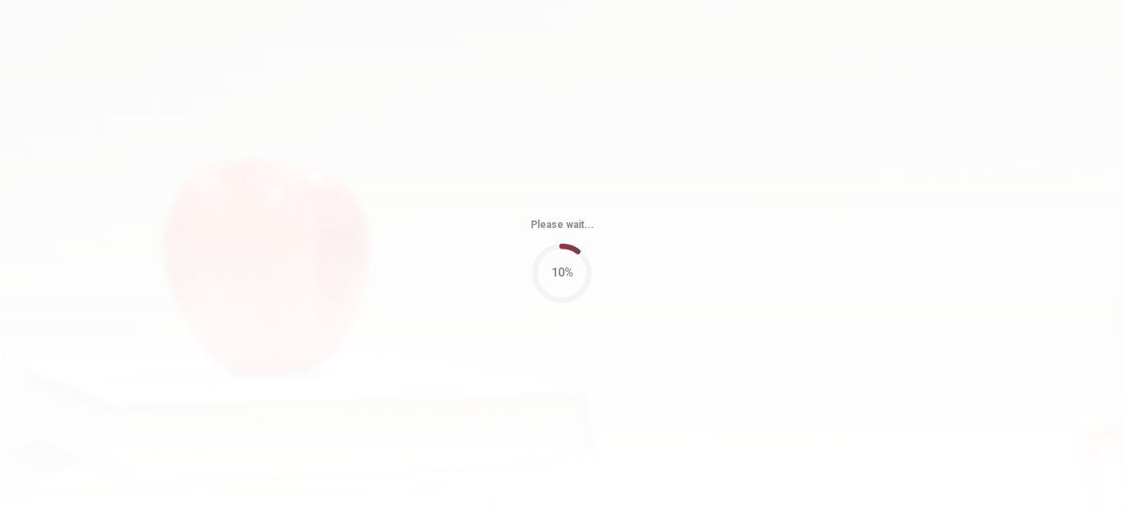
type input "66"
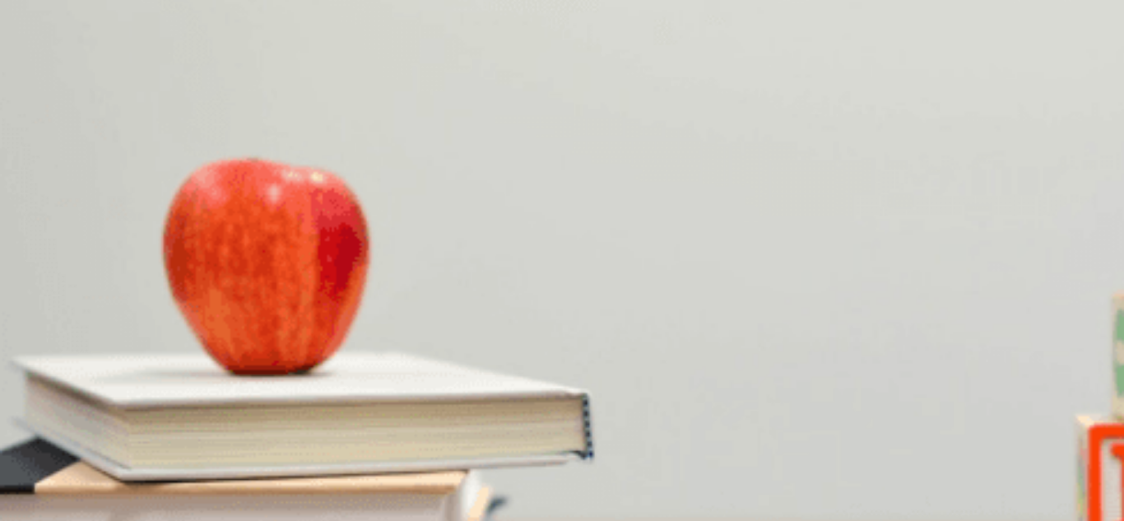
scroll to position [1491, 0]
click at [285, 370] on span "Five minutes" at bounding box center [253, 376] width 63 height 12
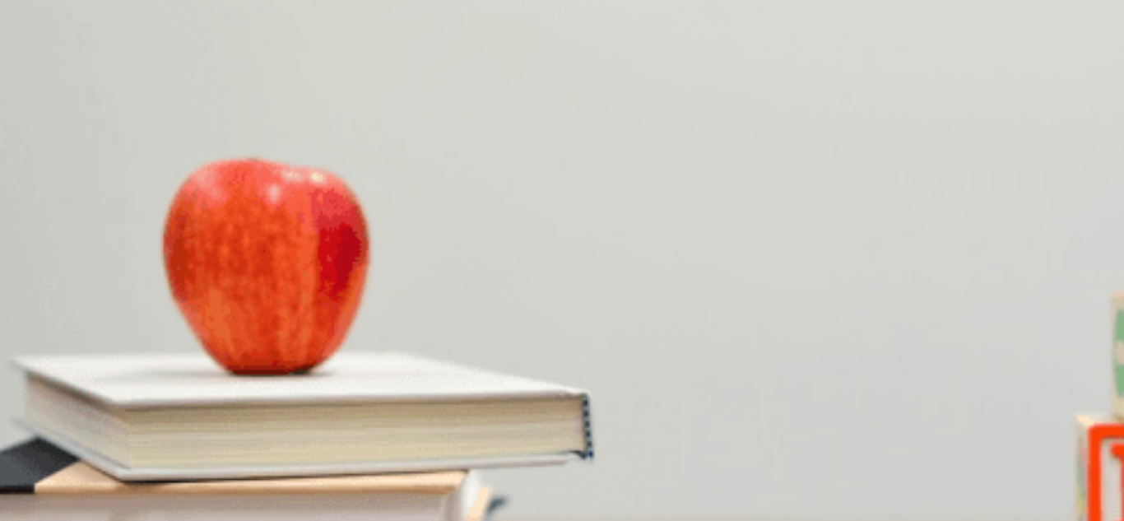
click at [89, 301] on span "Left" at bounding box center [80, 307] width 18 height 12
click at [21, 439] on span "Two" at bounding box center [12, 445] width 20 height 12
drag, startPoint x: 248, startPoint y: 213, endPoint x: 305, endPoint y: 214, distance: 56.8
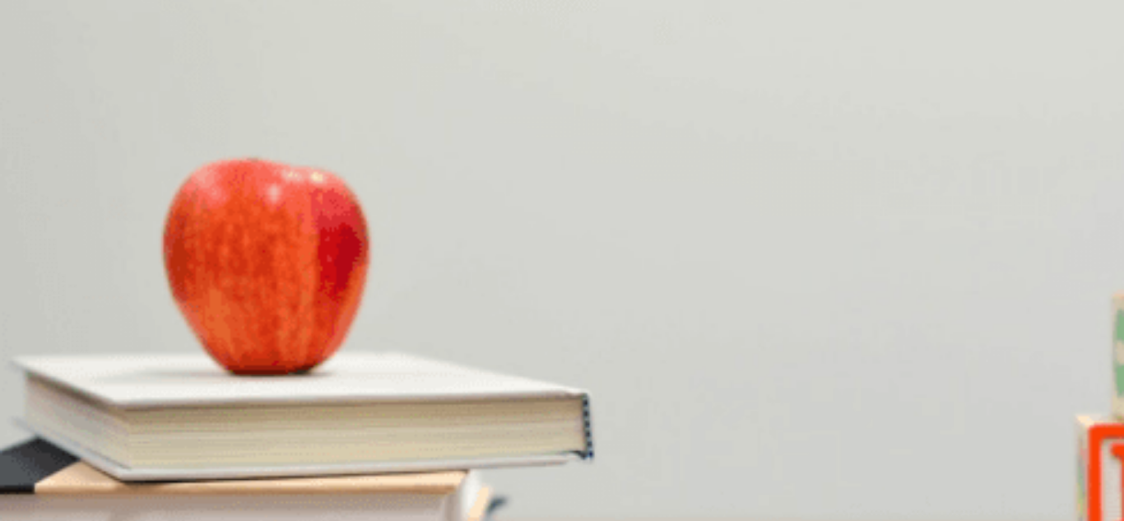
drag, startPoint x: 1040, startPoint y: 299, endPoint x: 1050, endPoint y: 322, distance: 25.1
click at [1050, 322] on div "Question 11 Which direction does he turn after two blocks? A Back B Straight C …" at bounding box center [562, 226] width 1124 height 346
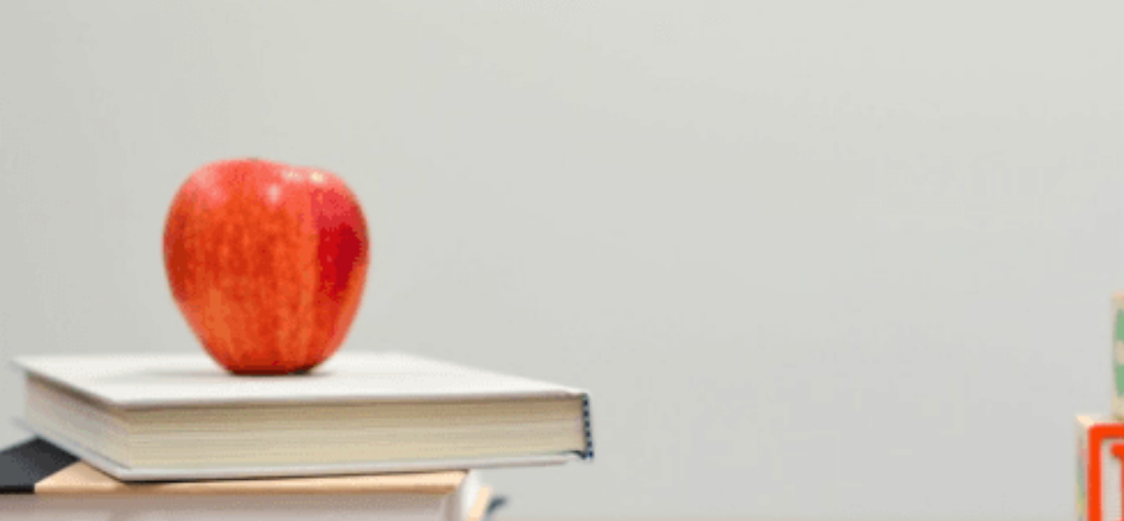
click at [61, 383] on span "A restaurant" at bounding box center [31, 389] width 59 height 12
click at [97, 369] on button "B A park" at bounding box center [80, 383] width 35 height 28
click at [160, 369] on button "C The subway" at bounding box center [128, 383] width 63 height 28
click at [95, 314] on span "Confused" at bounding box center [72, 320] width 47 height 12
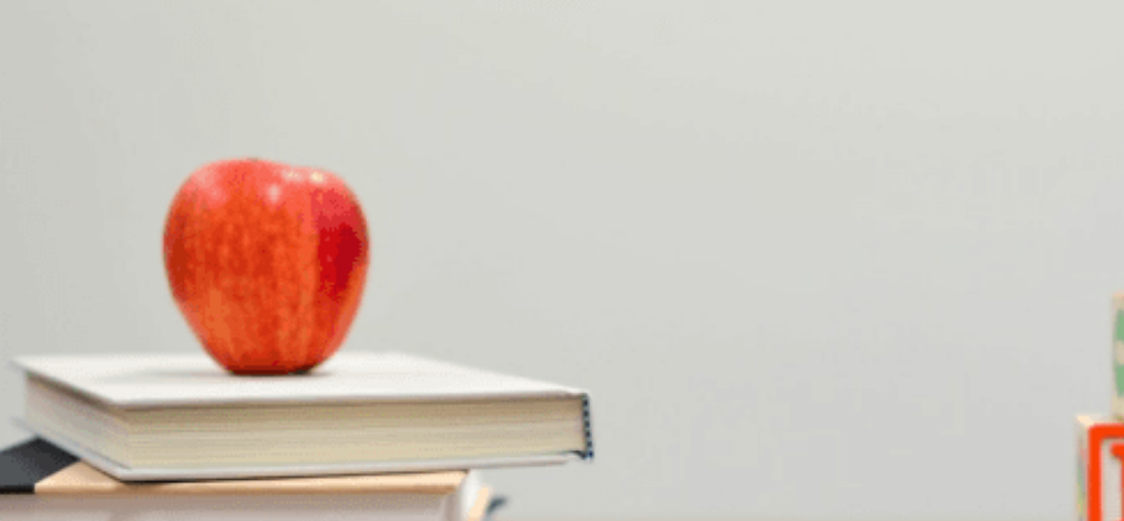
click at [942, 65] on div "Continue" at bounding box center [562, 116] width 1124 height 103
click at [47, 85] on button "Continue" at bounding box center [23, 116] width 47 height 62
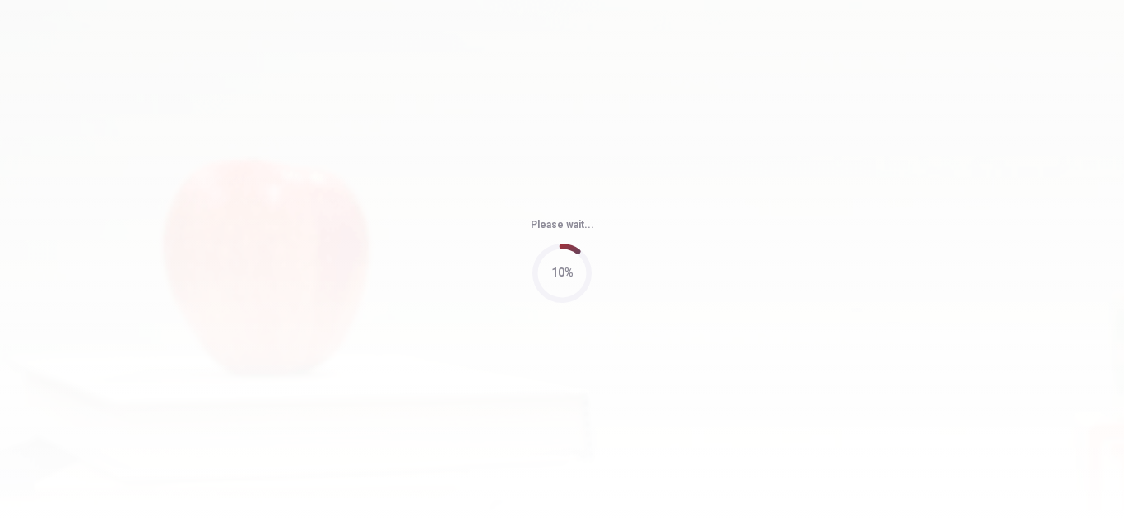
type input "79"
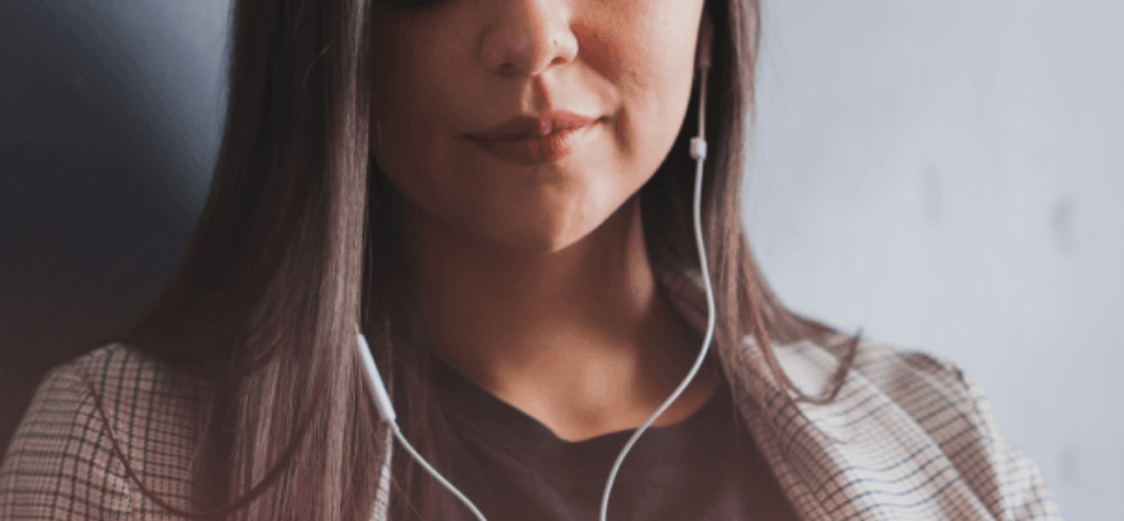
scroll to position [20, 0]
click at [47, 85] on button "Continue" at bounding box center [23, 116] width 47 height 62
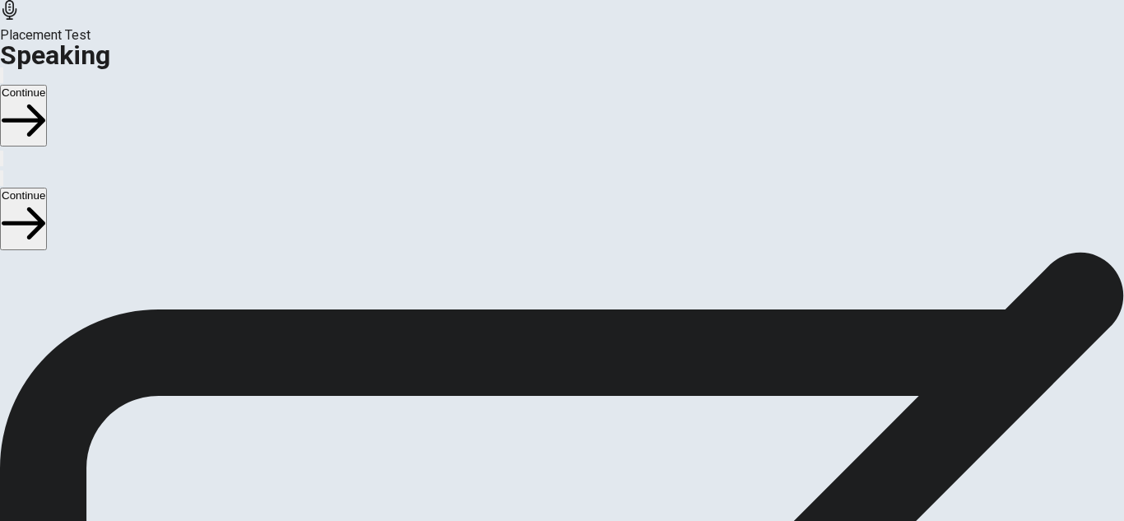
scroll to position [92, 0]
click at [542, 419] on icon "Play Audio" at bounding box center [542, 419] width 0 height 0
click at [587, 350] on div at bounding box center [561, 377] width 49 height 55
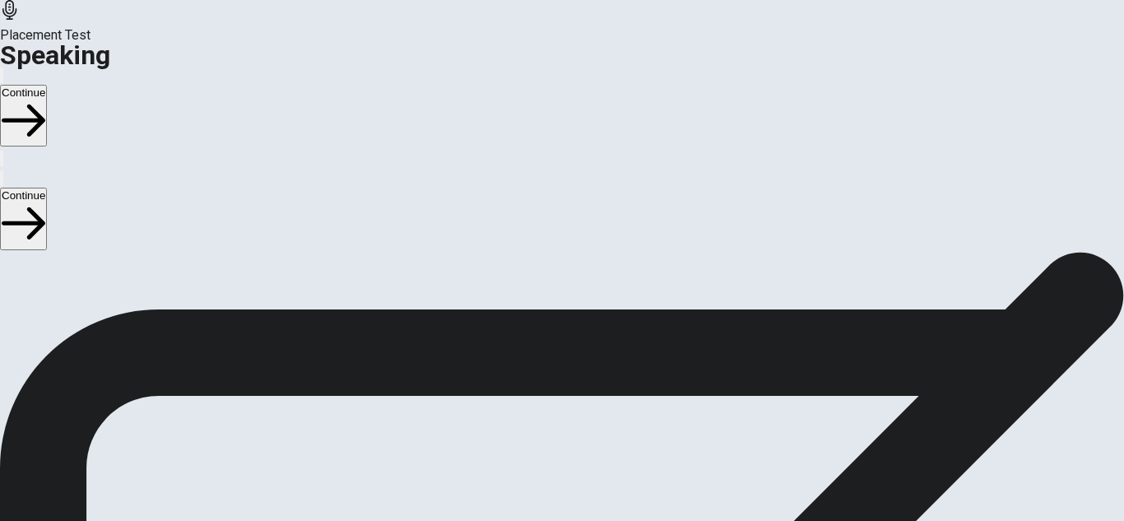
click at [587, 350] on icon at bounding box center [561, 374] width 49 height 49
click at [47, 85] on button "Continue" at bounding box center [23, 116] width 47 height 62
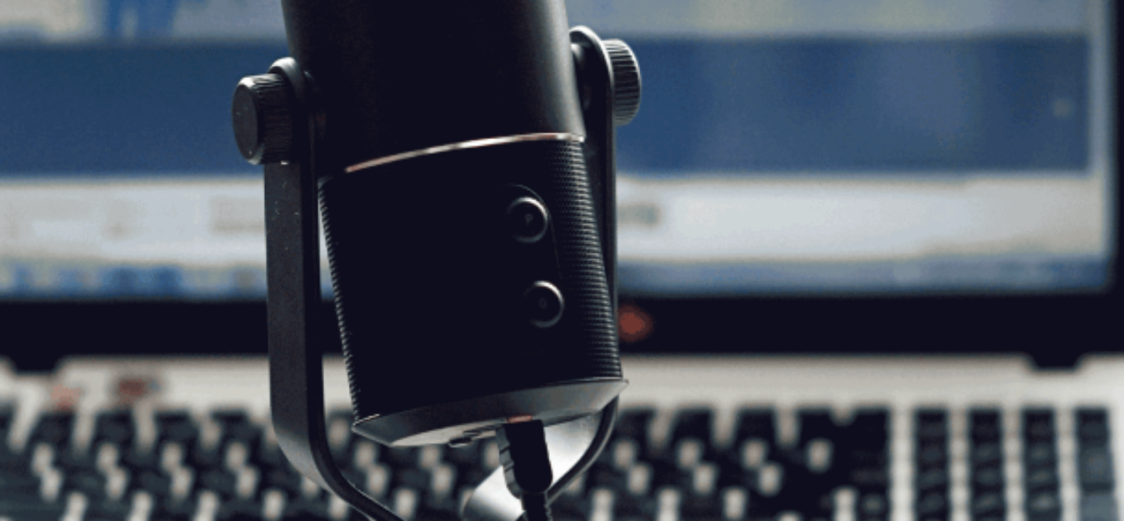
scroll to position [308, 0]
click at [47, 85] on button "Continue" at bounding box center [23, 116] width 47 height 62
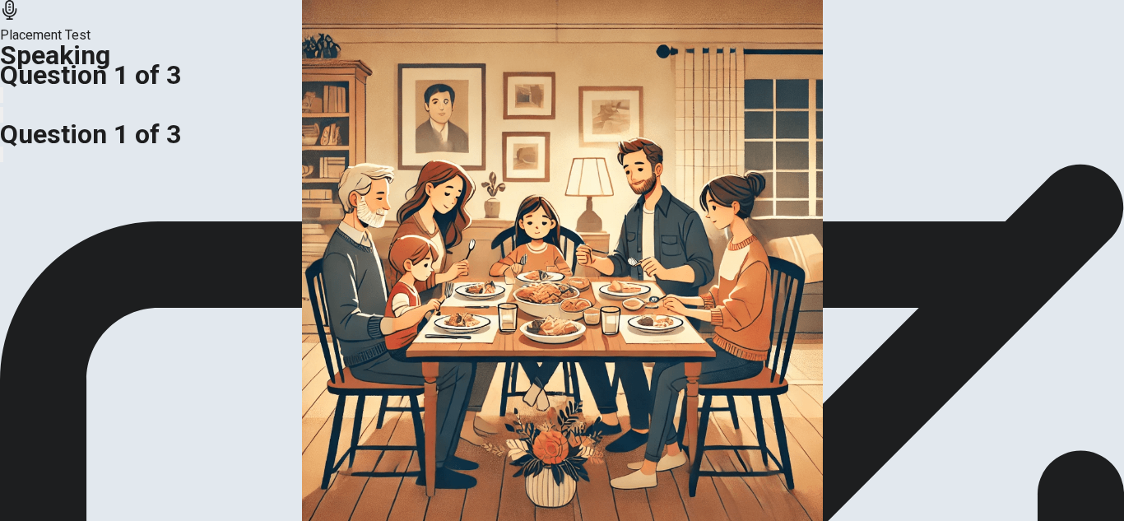
scroll to position [213, 0]
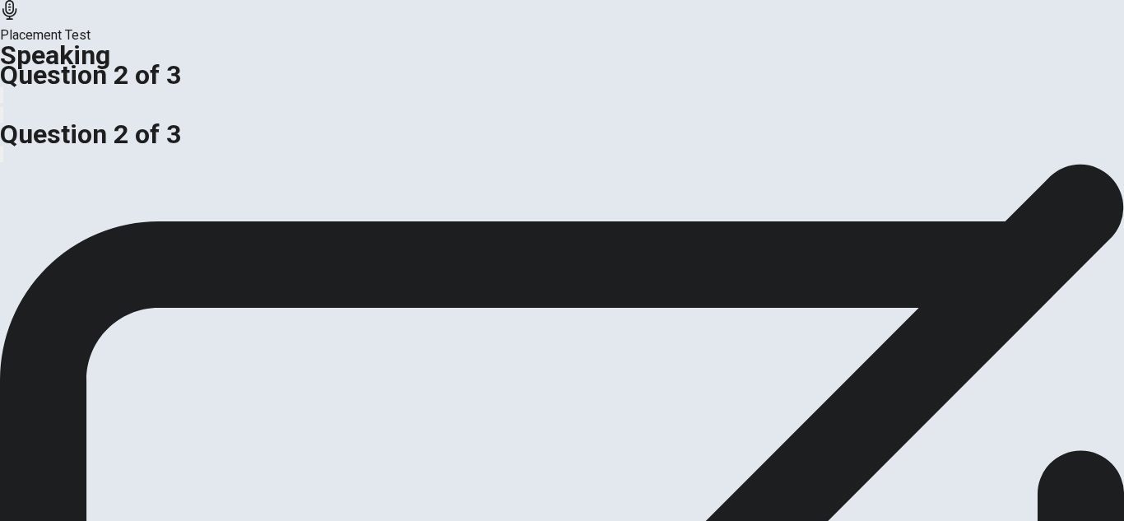
scroll to position [256, 0]
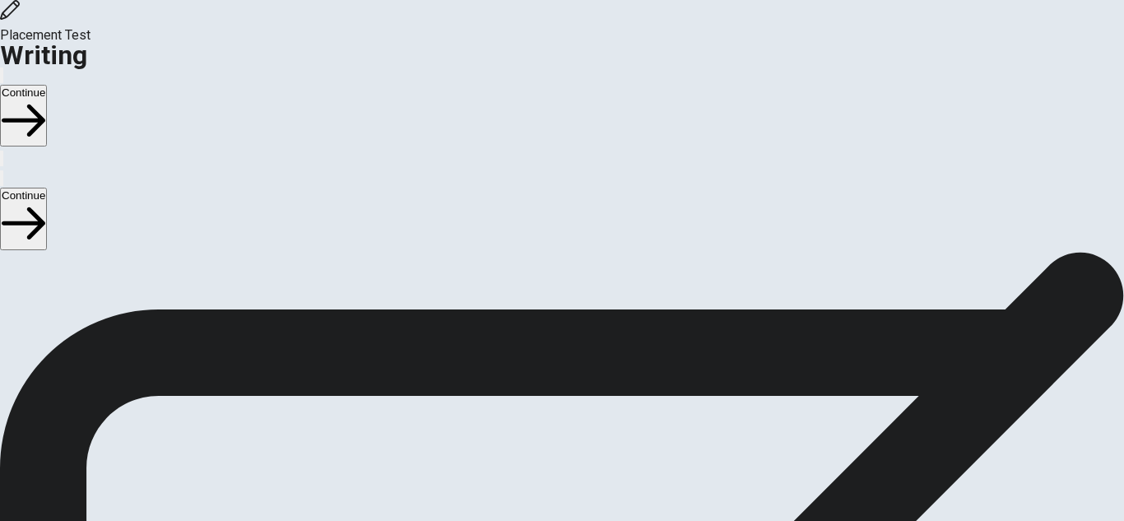
scroll to position [34, 0]
click at [47, 85] on button "Continue" at bounding box center [23, 116] width 47 height 62
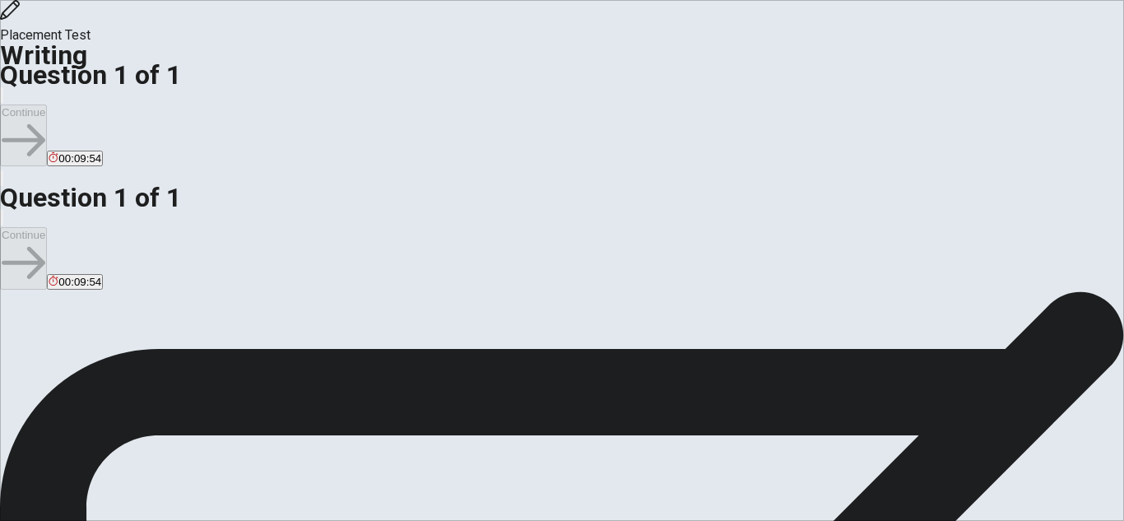
scroll to position [0, 0]
type textarea "thiathon is a sport very loved by many hateby others is endurace espor this spo…"
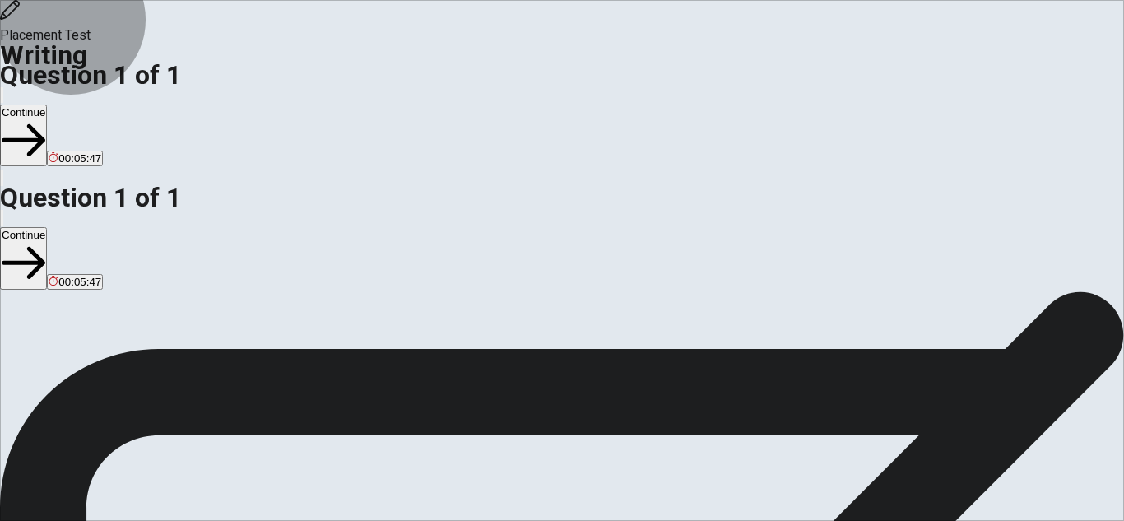
click at [47, 104] on button "Continue" at bounding box center [23, 135] width 47 height 62
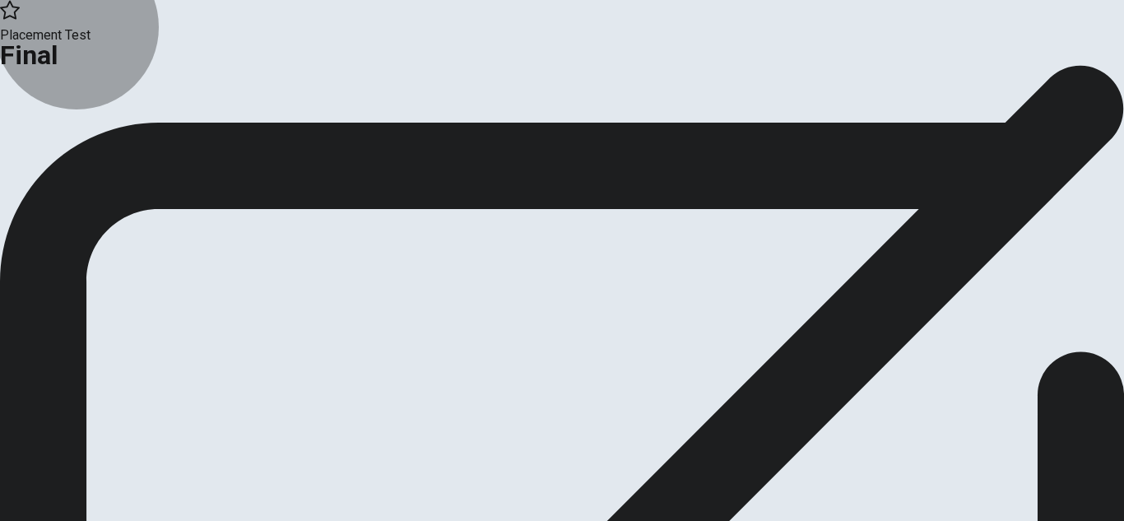
click at [67, 146] on button "Continue" at bounding box center [33, 135] width 67 height 22
